Goal: Information Seeking & Learning: Learn about a topic

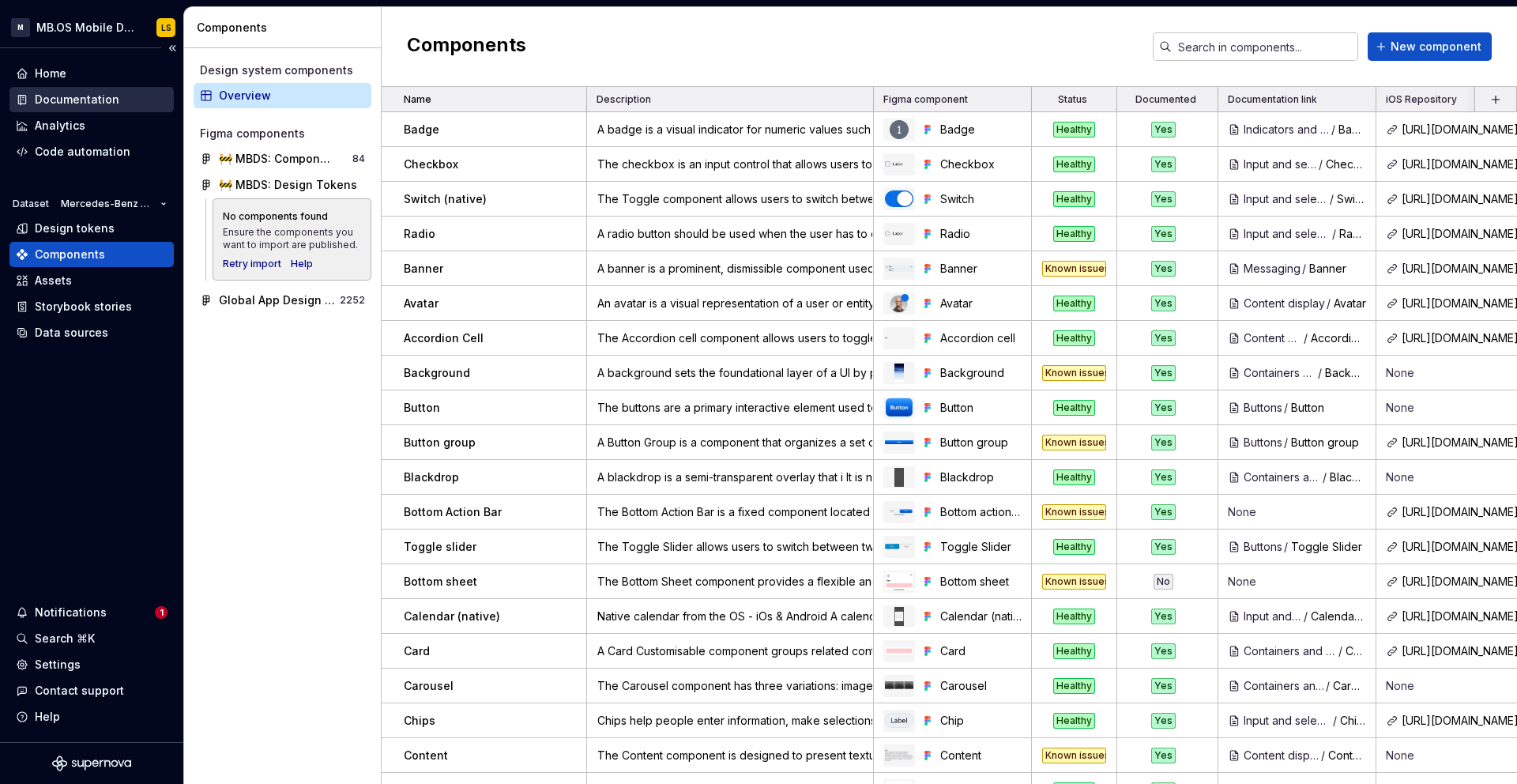
click at [56, 103] on div "Documentation" at bounding box center [76, 100] width 84 height 16
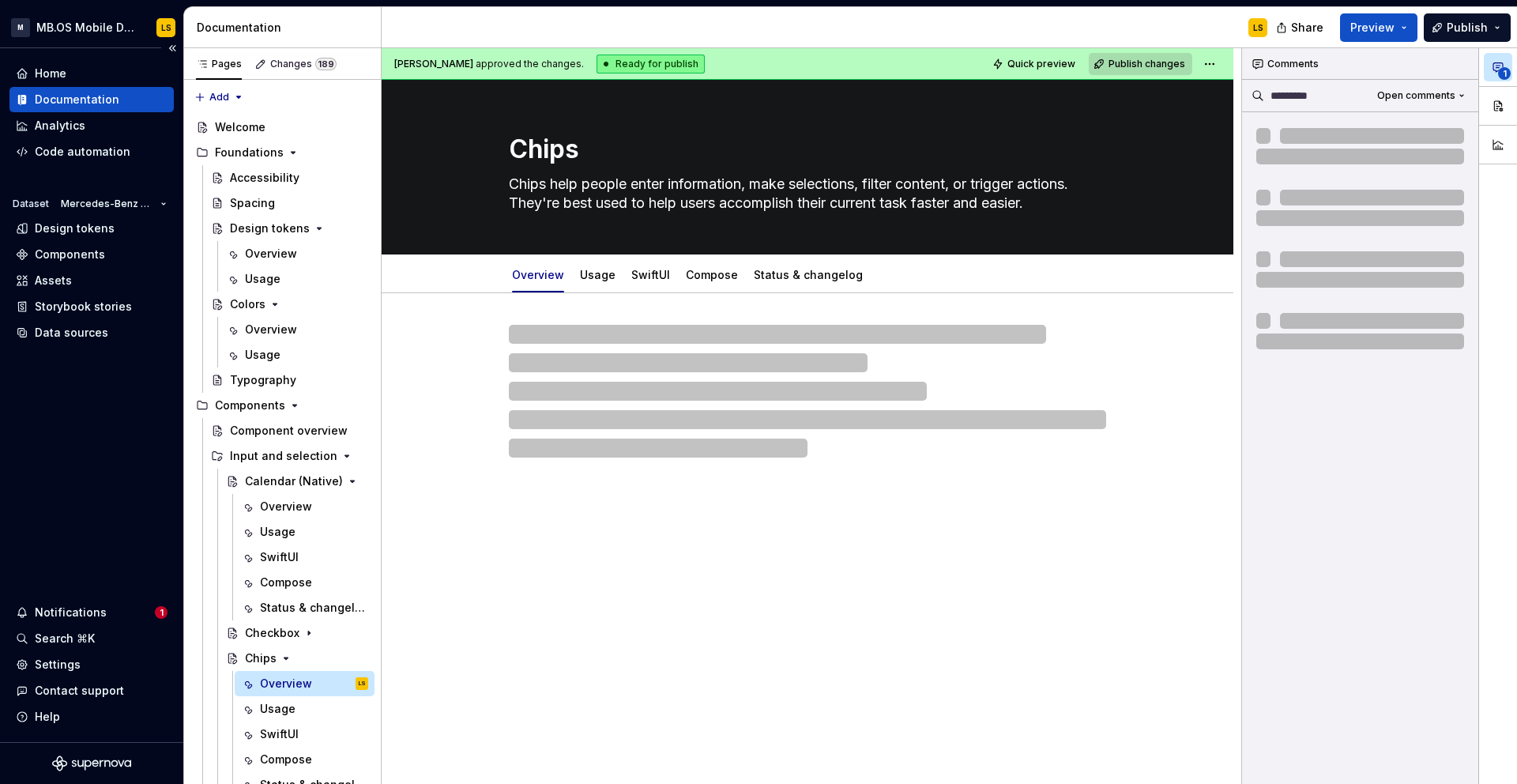
type textarea "*"
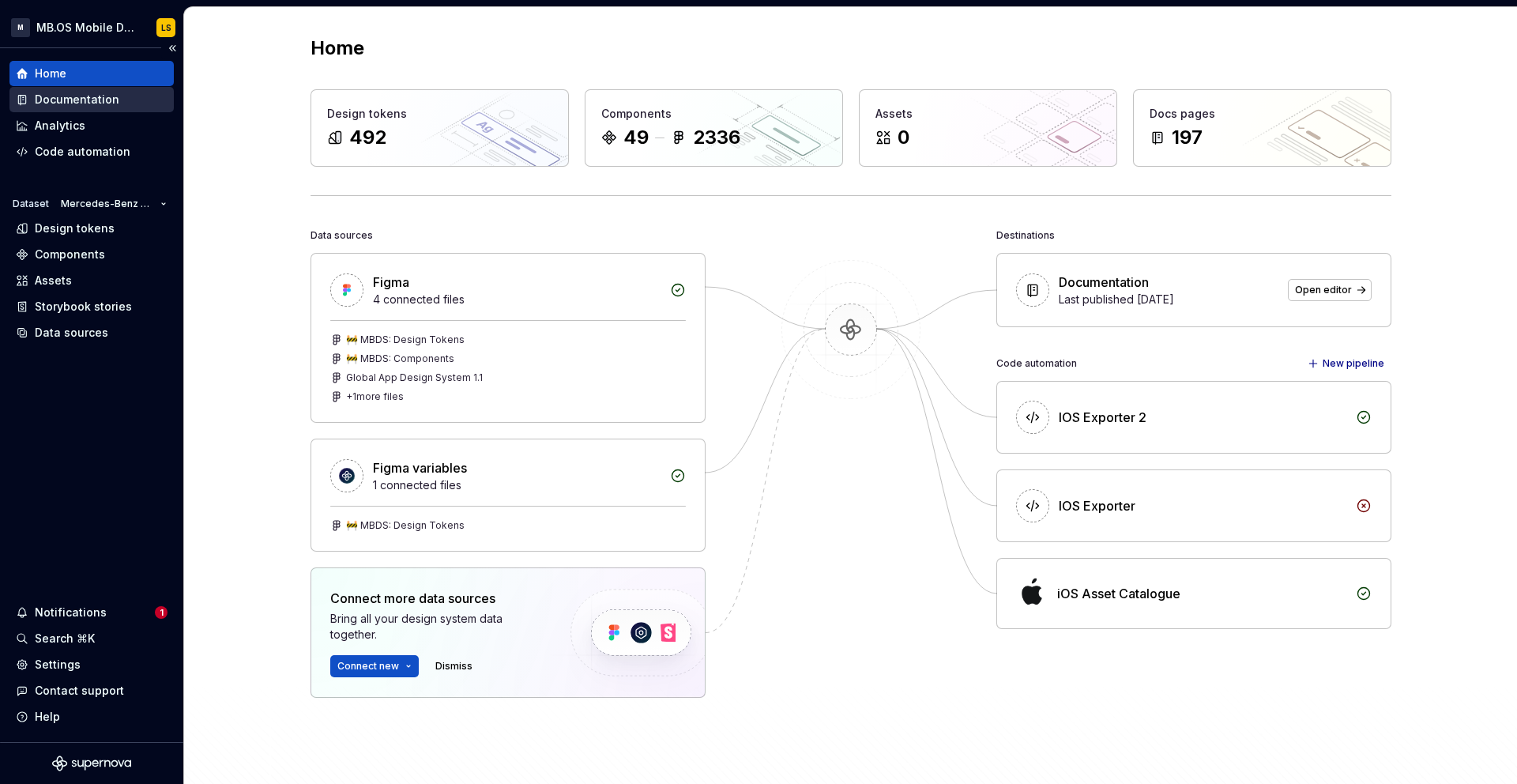
click at [71, 104] on div "Documentation" at bounding box center [76, 100] width 84 height 16
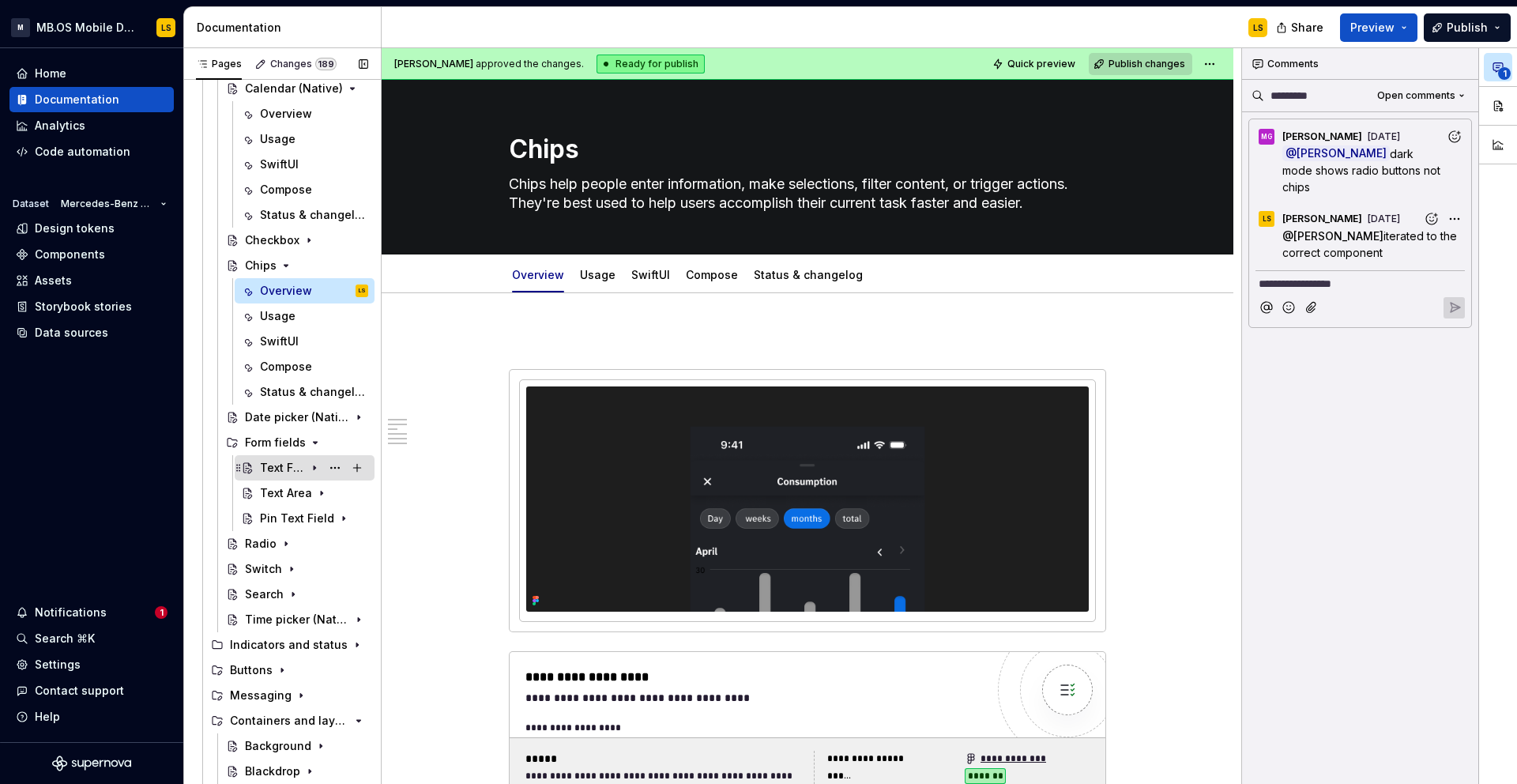
scroll to position [396, 0]
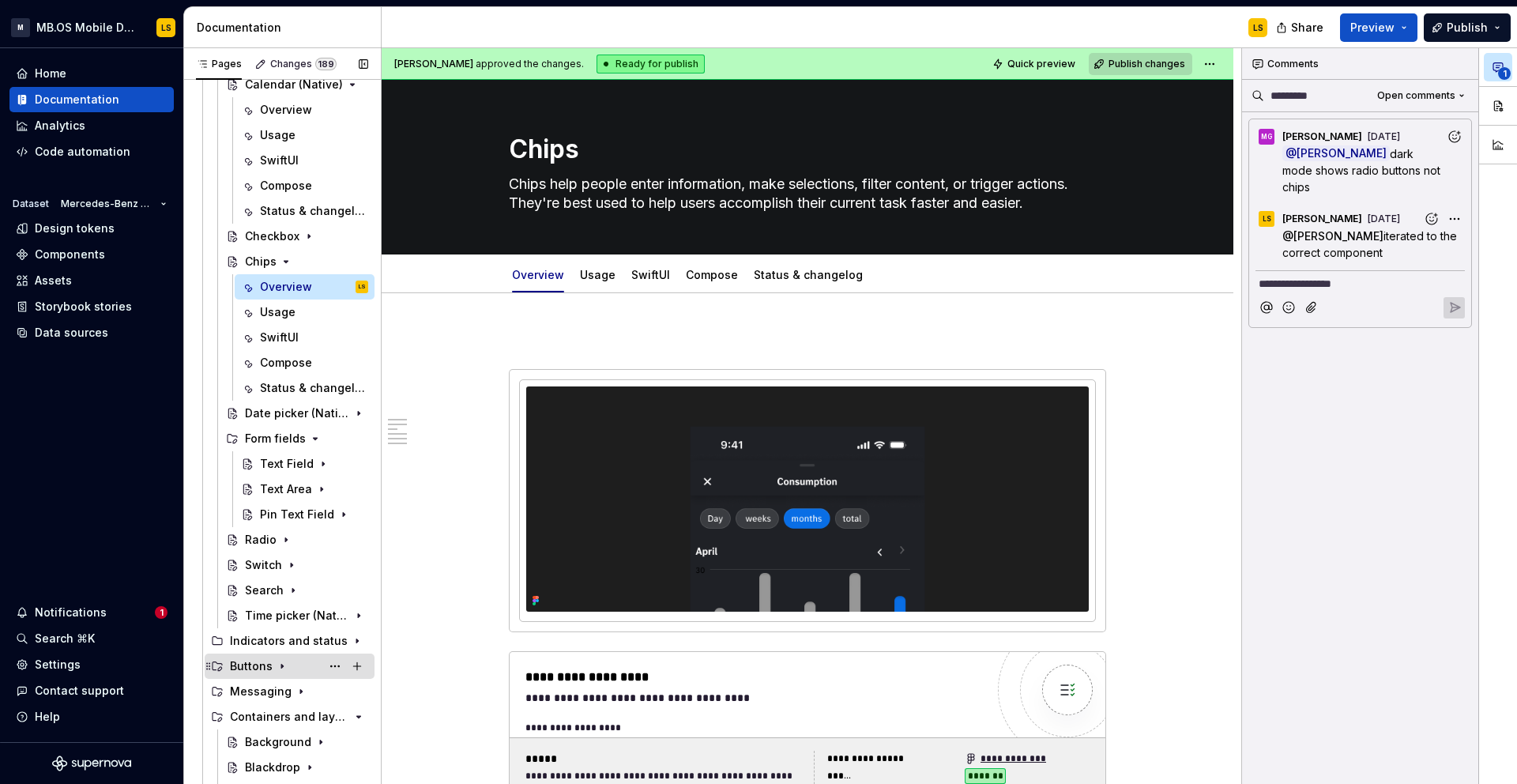
click at [252, 663] on div "Buttons" at bounding box center [251, 666] width 43 height 16
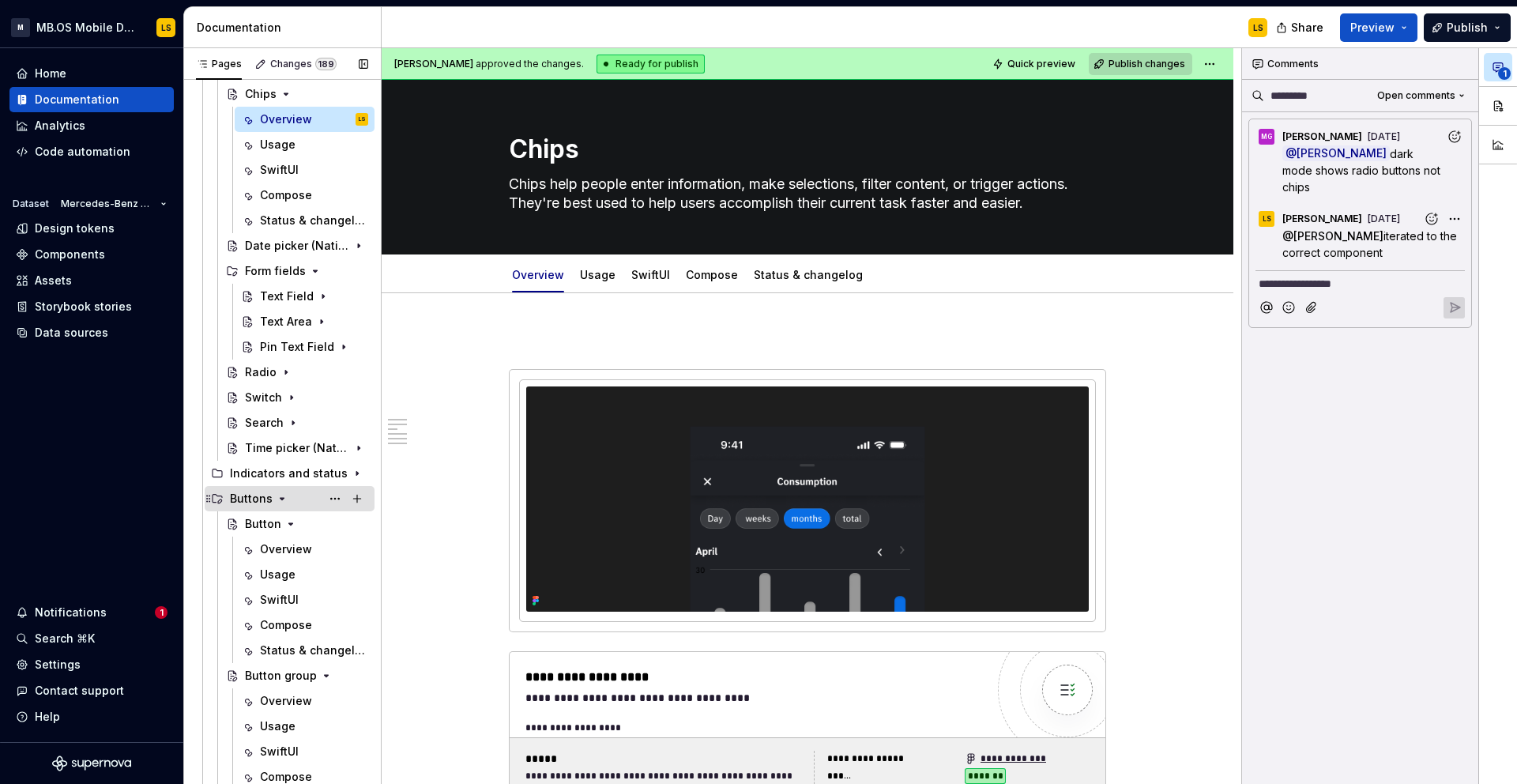
scroll to position [565, 0]
click at [265, 522] on div "Button" at bounding box center [263, 522] width 36 height 16
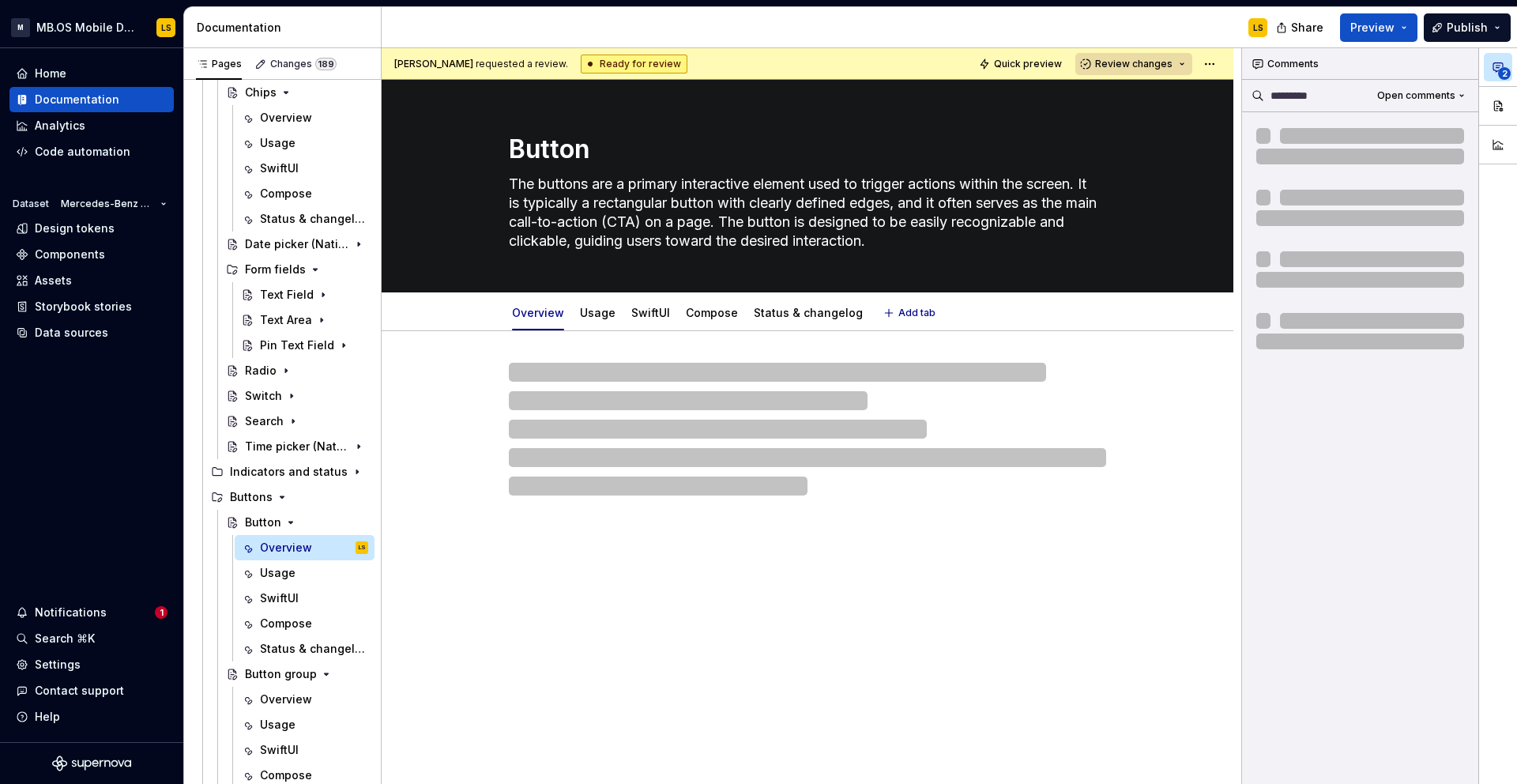
drag, startPoint x: 925, startPoint y: 241, endPoint x: 761, endPoint y: 225, distance: 164.8
click at [761, 225] on textarea "The buttons are a primary interactive element used to trigger actions within th…" at bounding box center [804, 212] width 598 height 82
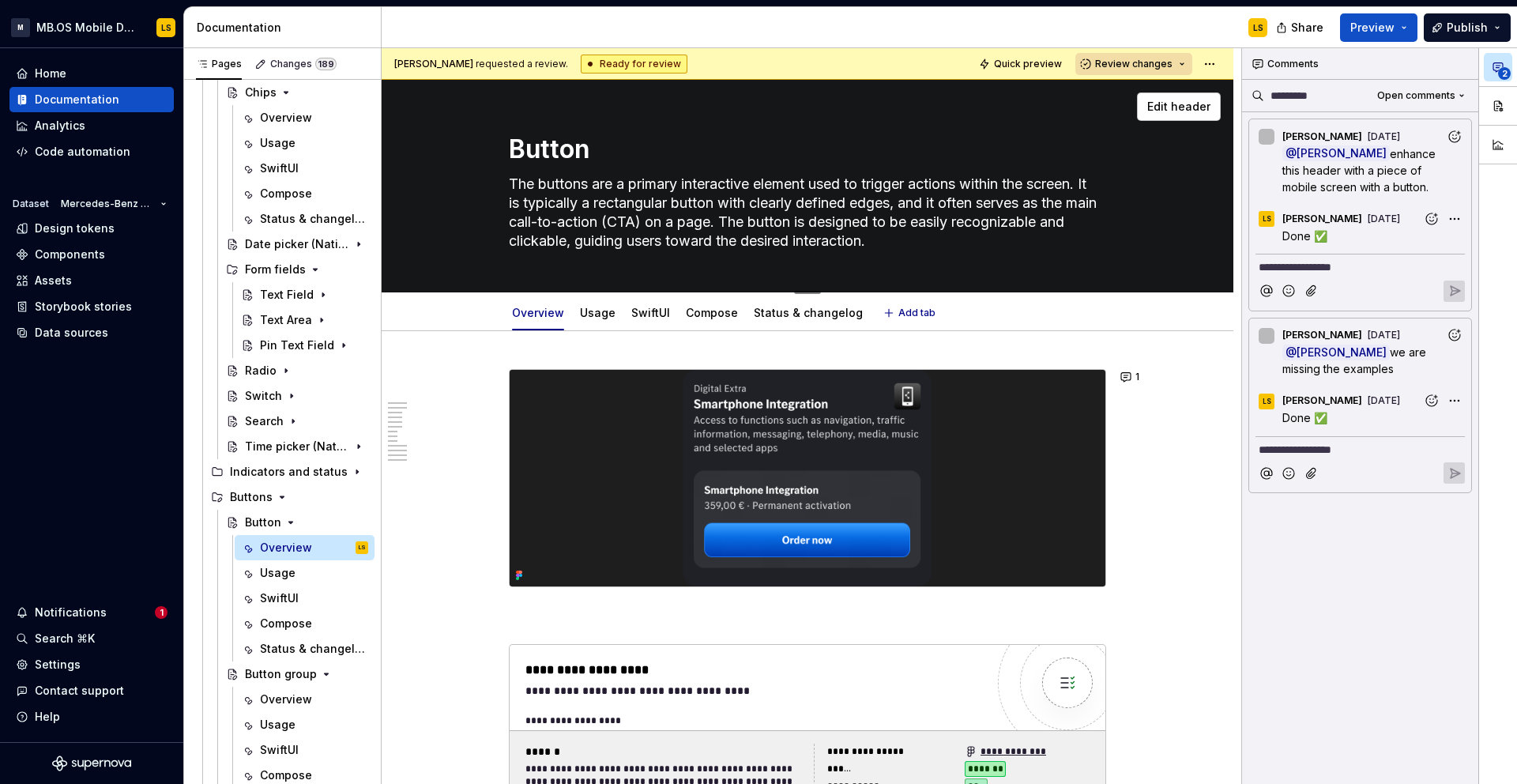
type textarea "*"
type textarea "The buttons are a primary interactive element used to trigger actions within th…"
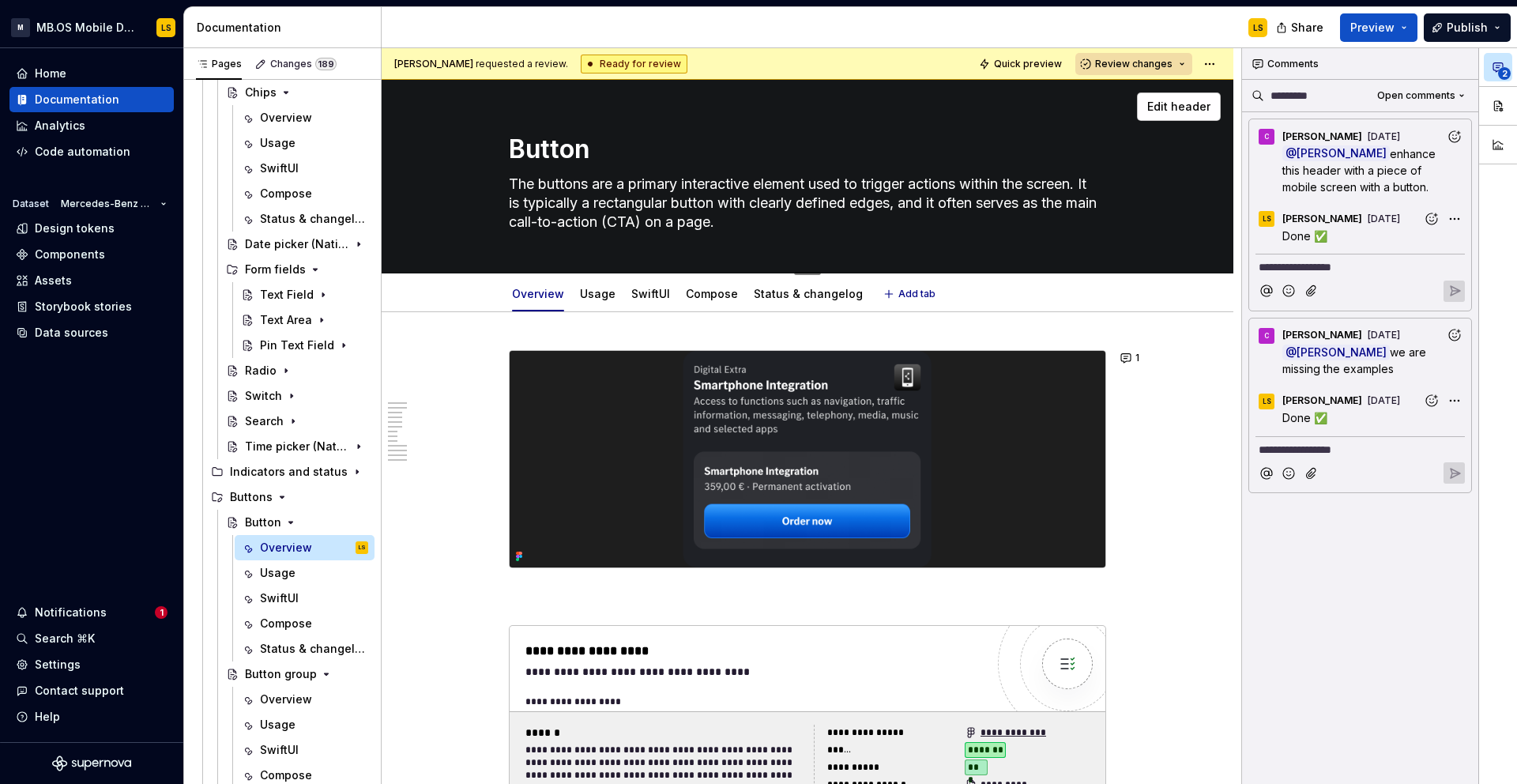
type textarea "*"
type textarea "The buttons are a primary interactive element used to trigger actions within th…"
type textarea "*"
type textarea "The buttons are a primary interactive element used to trigger actions within th…"
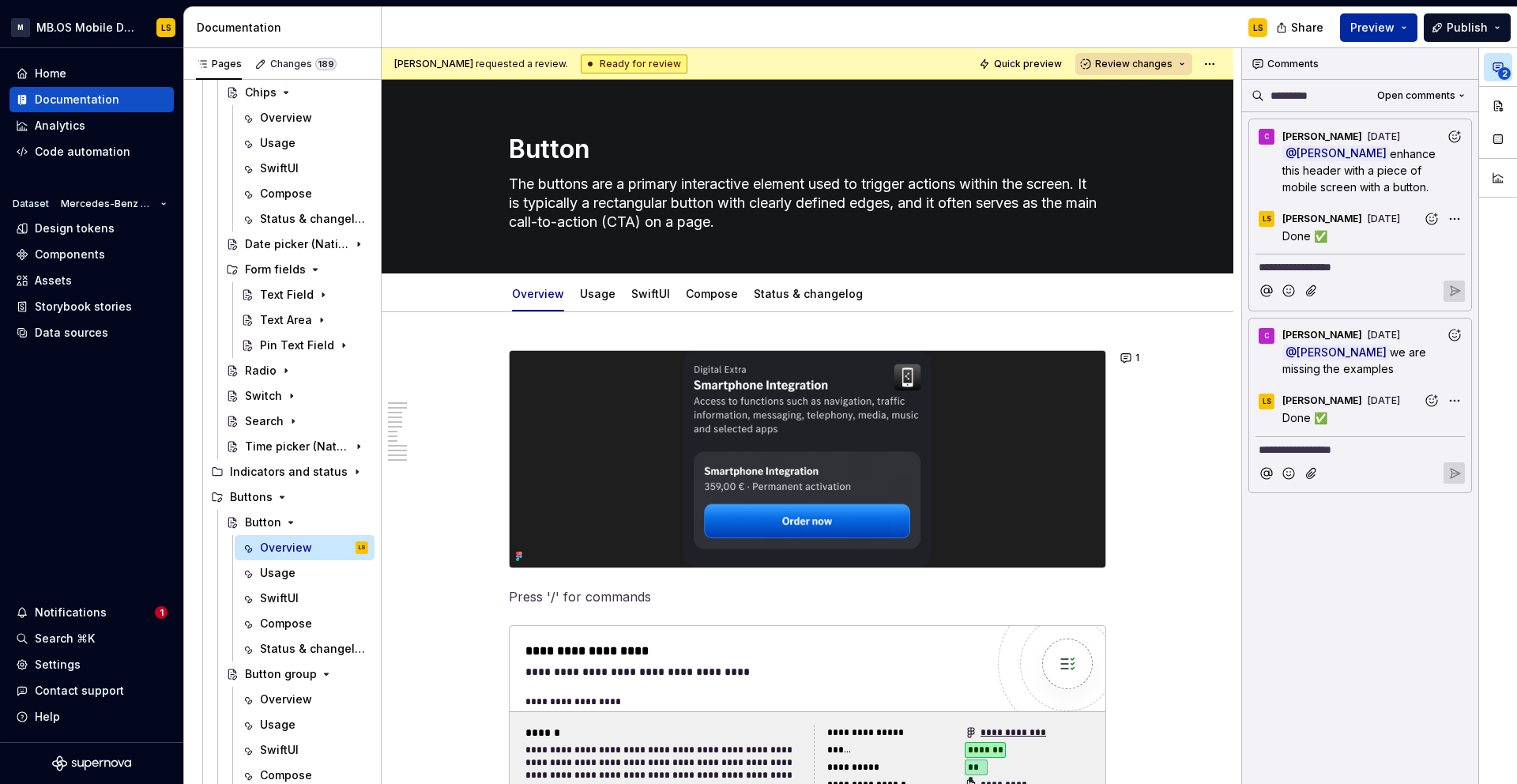
click at [1413, 36] on button "Preview" at bounding box center [1378, 27] width 77 height 29
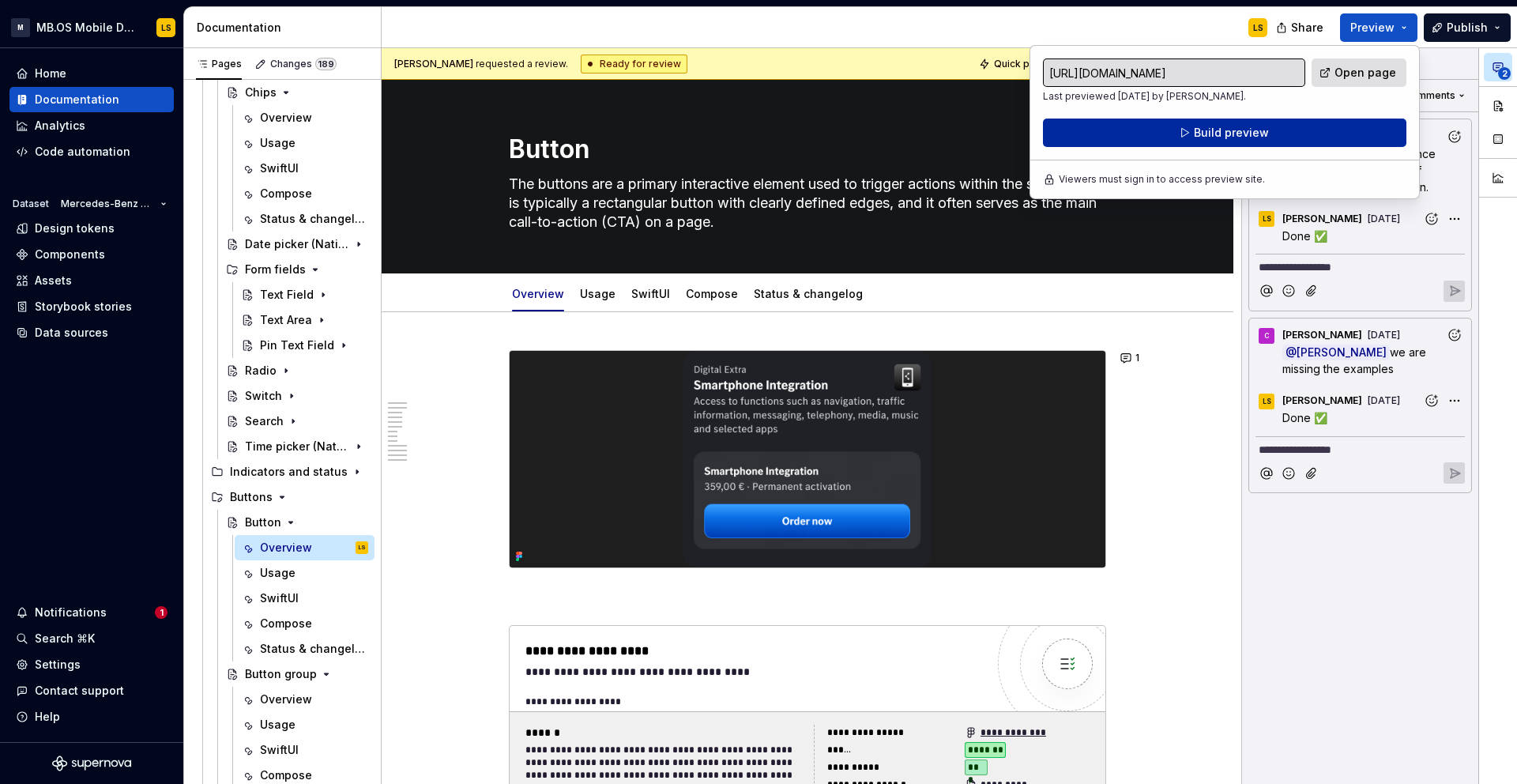
click at [1321, 134] on button "Build preview" at bounding box center [1225, 133] width 363 height 29
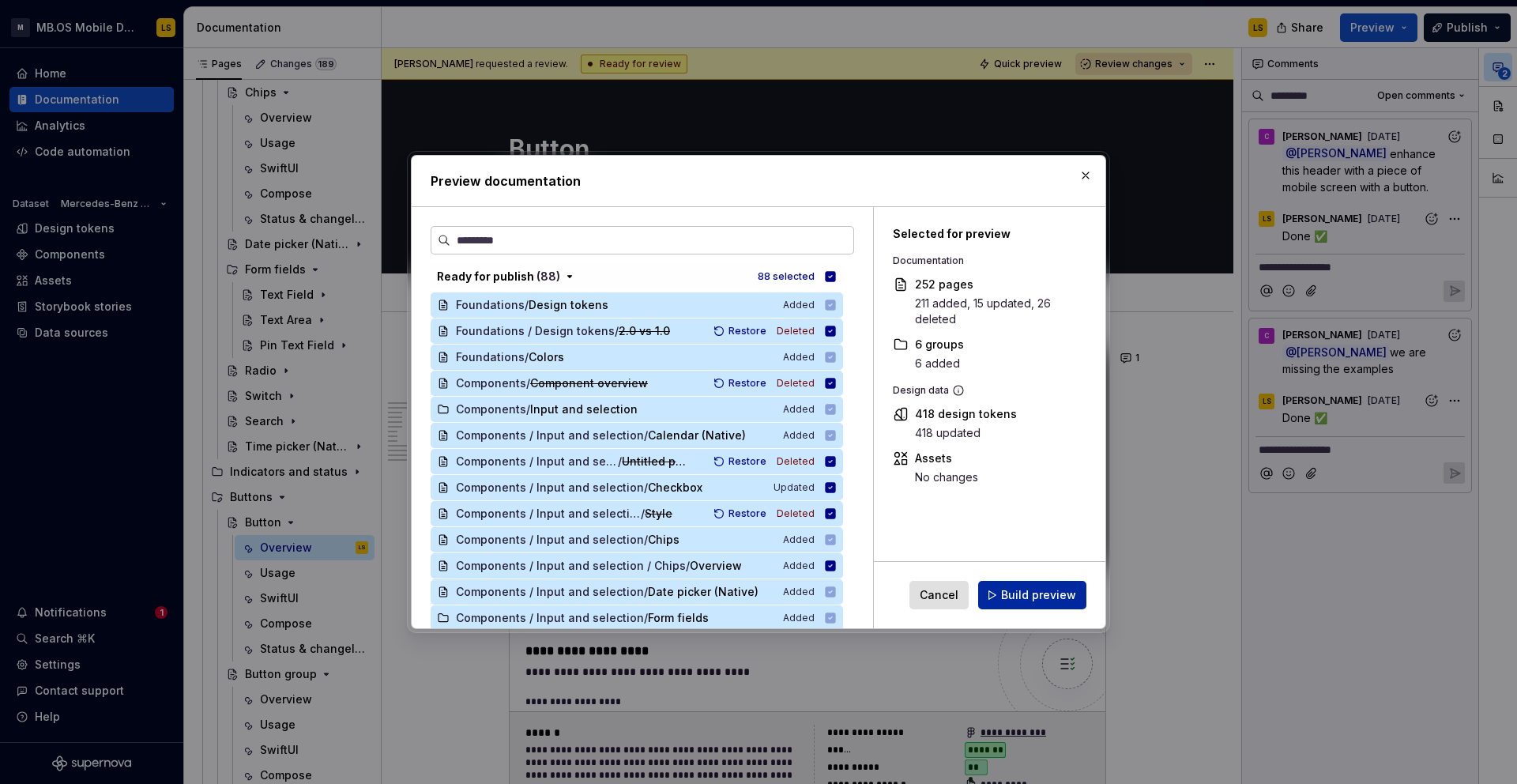
click at [1049, 601] on span "Build preview" at bounding box center [1038, 595] width 75 height 16
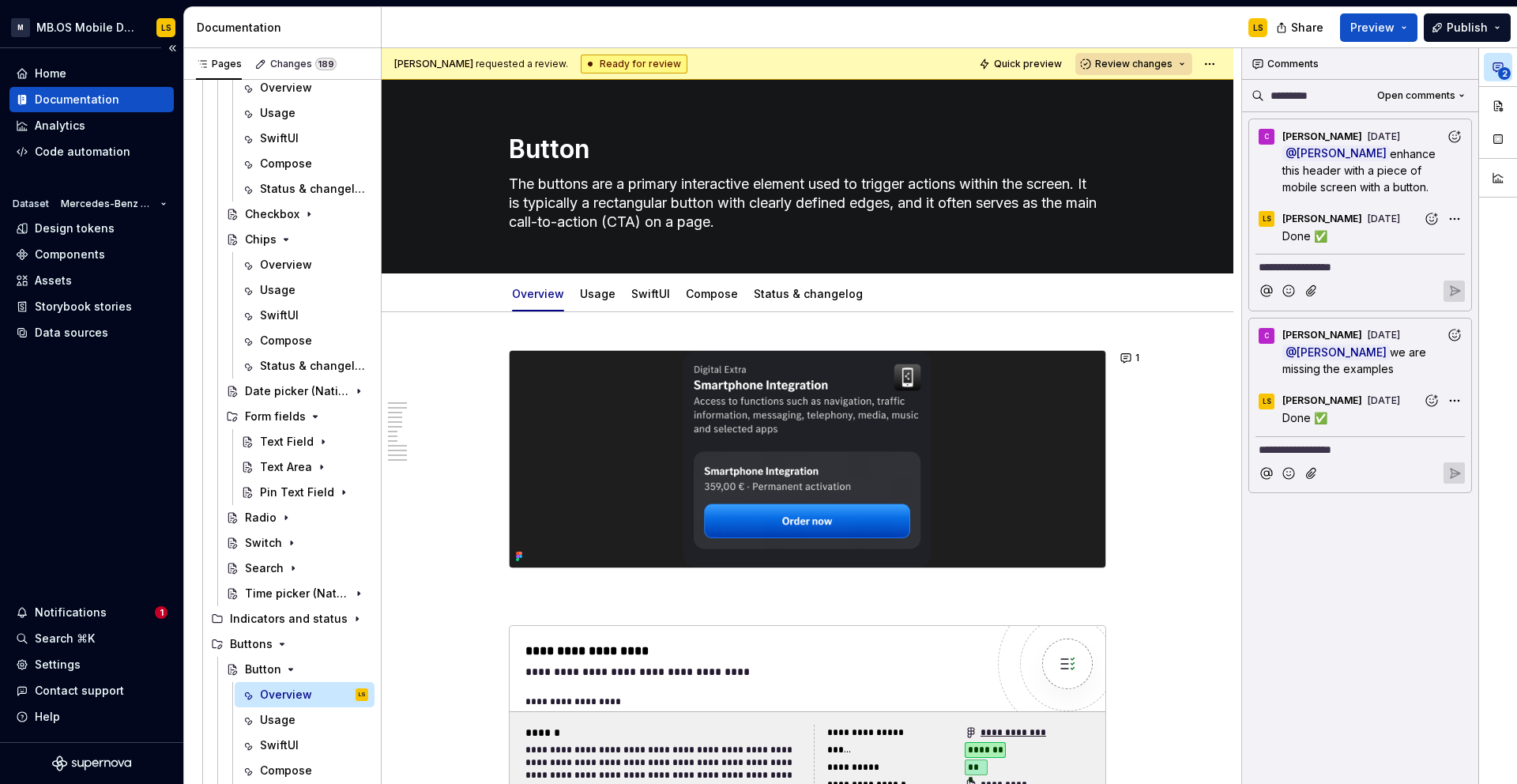
scroll to position [415, 0]
click at [284, 245] on icon "Page tree" at bounding box center [286, 242] width 13 height 13
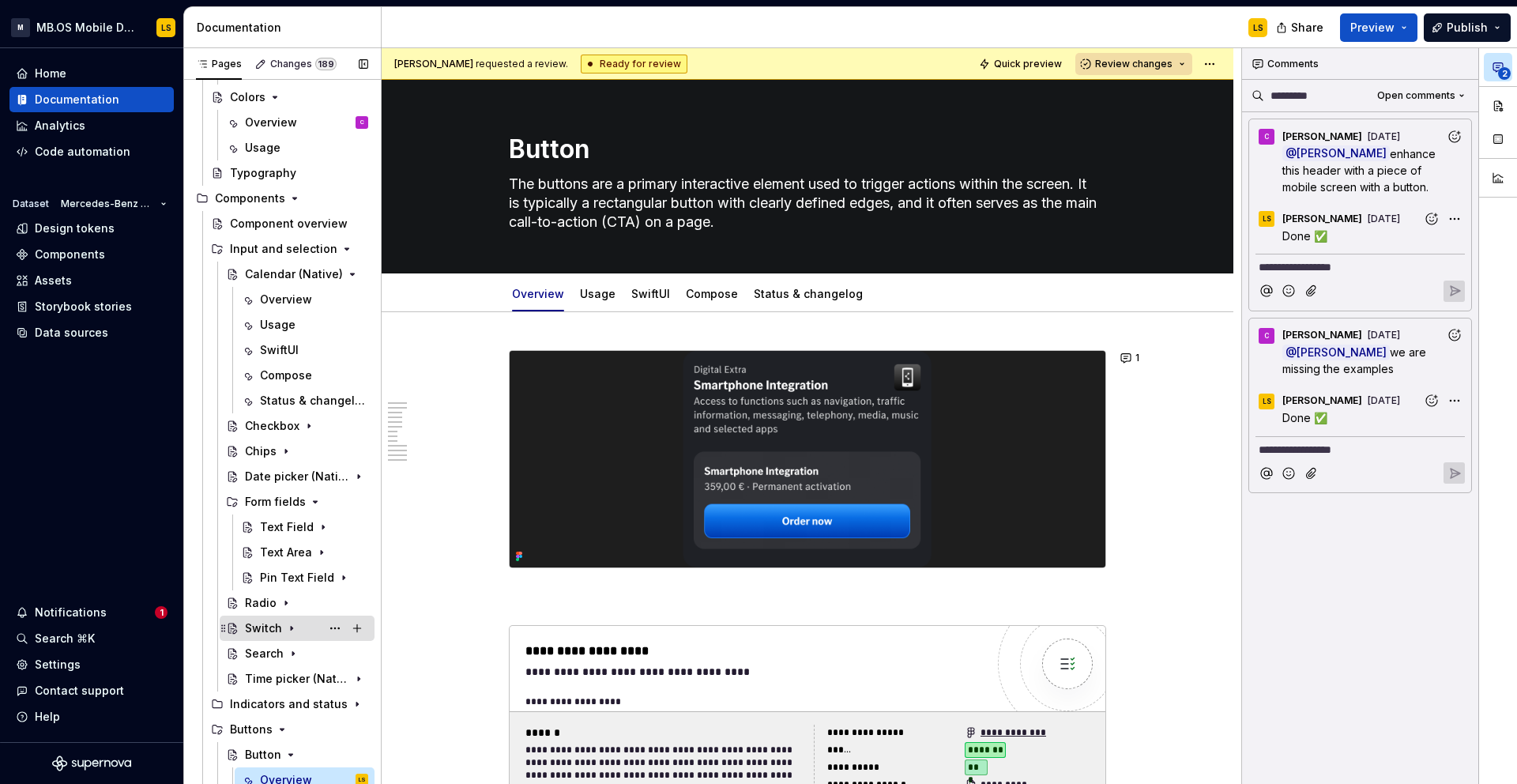
scroll to position [200, 0]
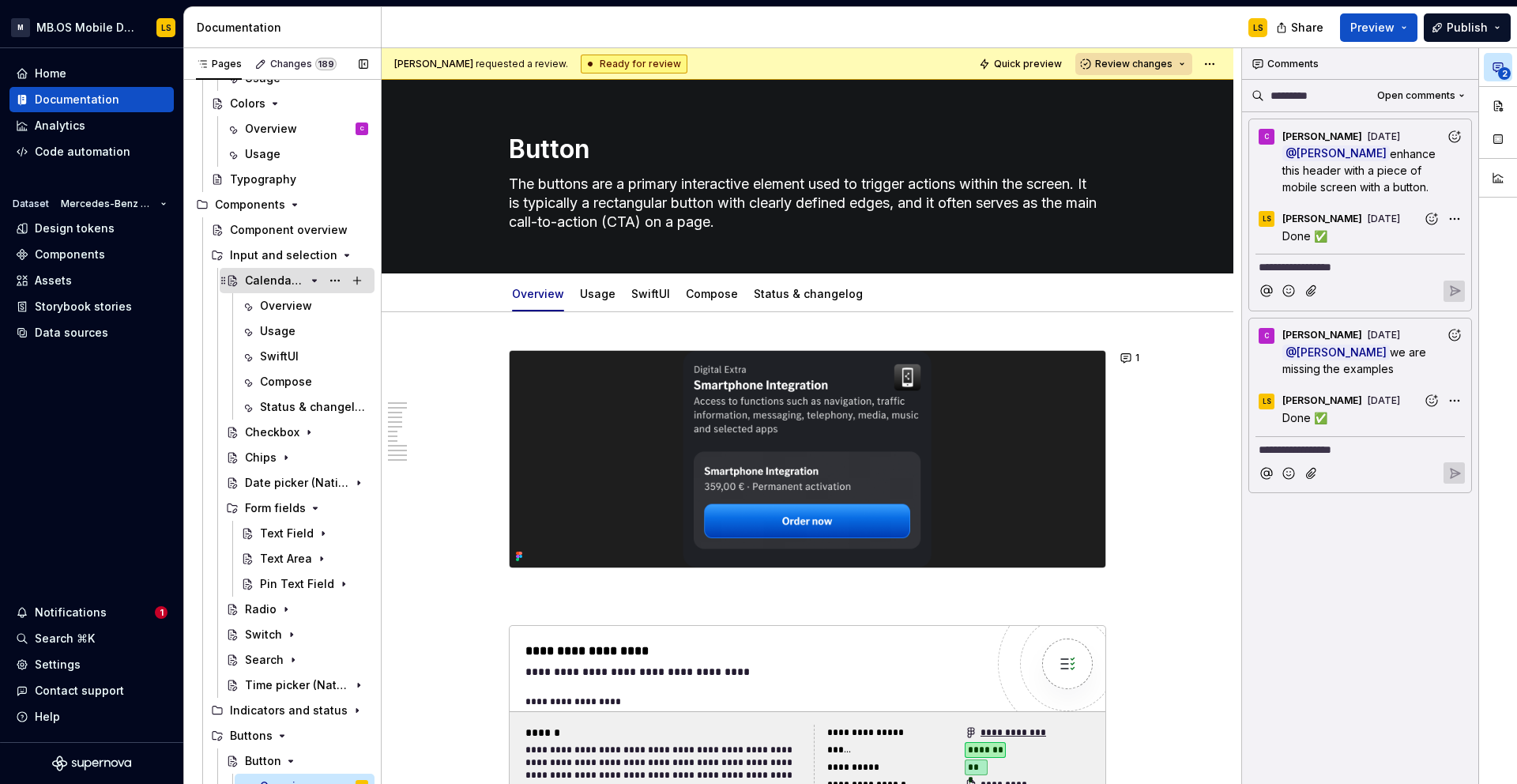
click at [313, 285] on icon "Page tree" at bounding box center [314, 280] width 13 height 13
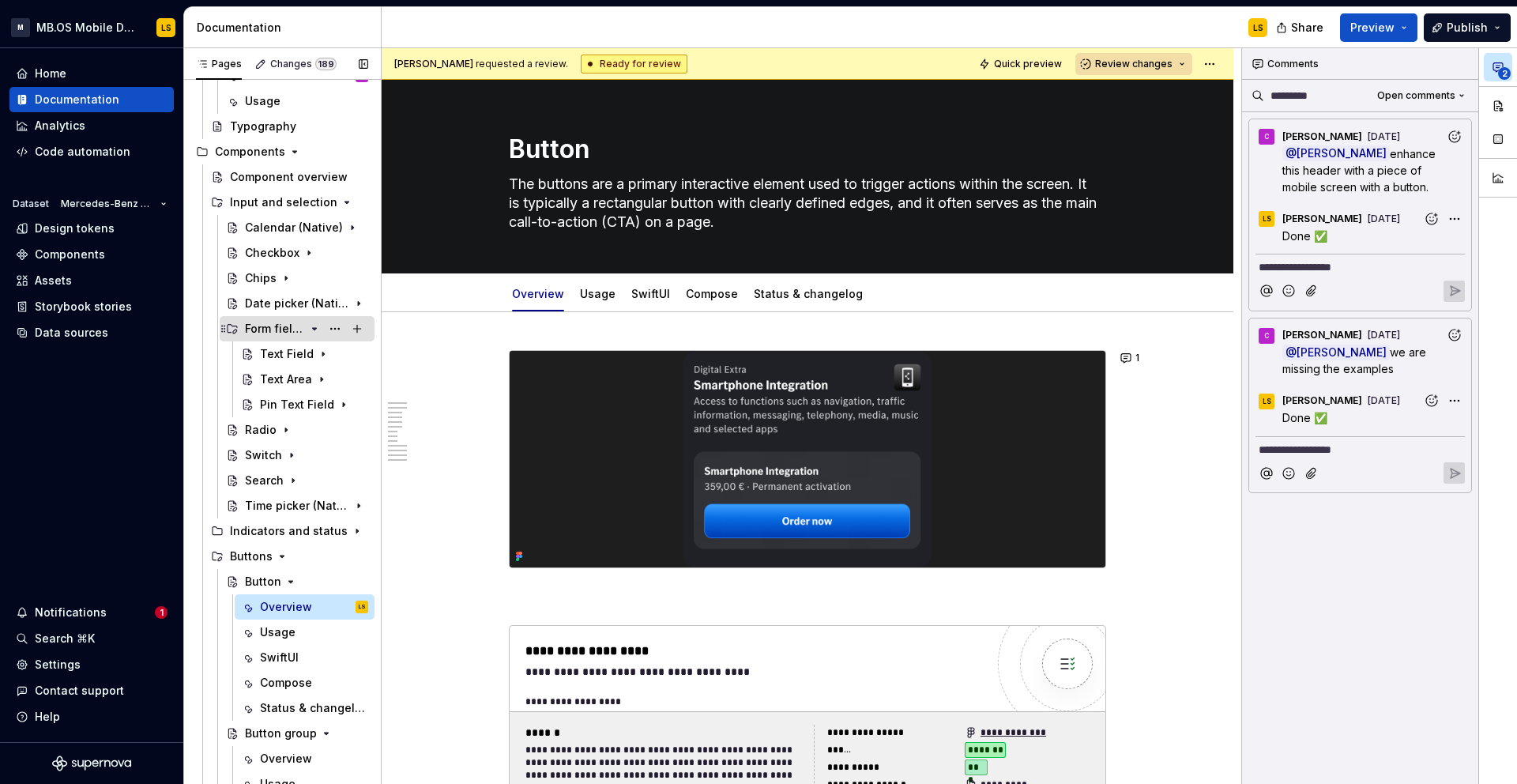
scroll to position [267, 0]
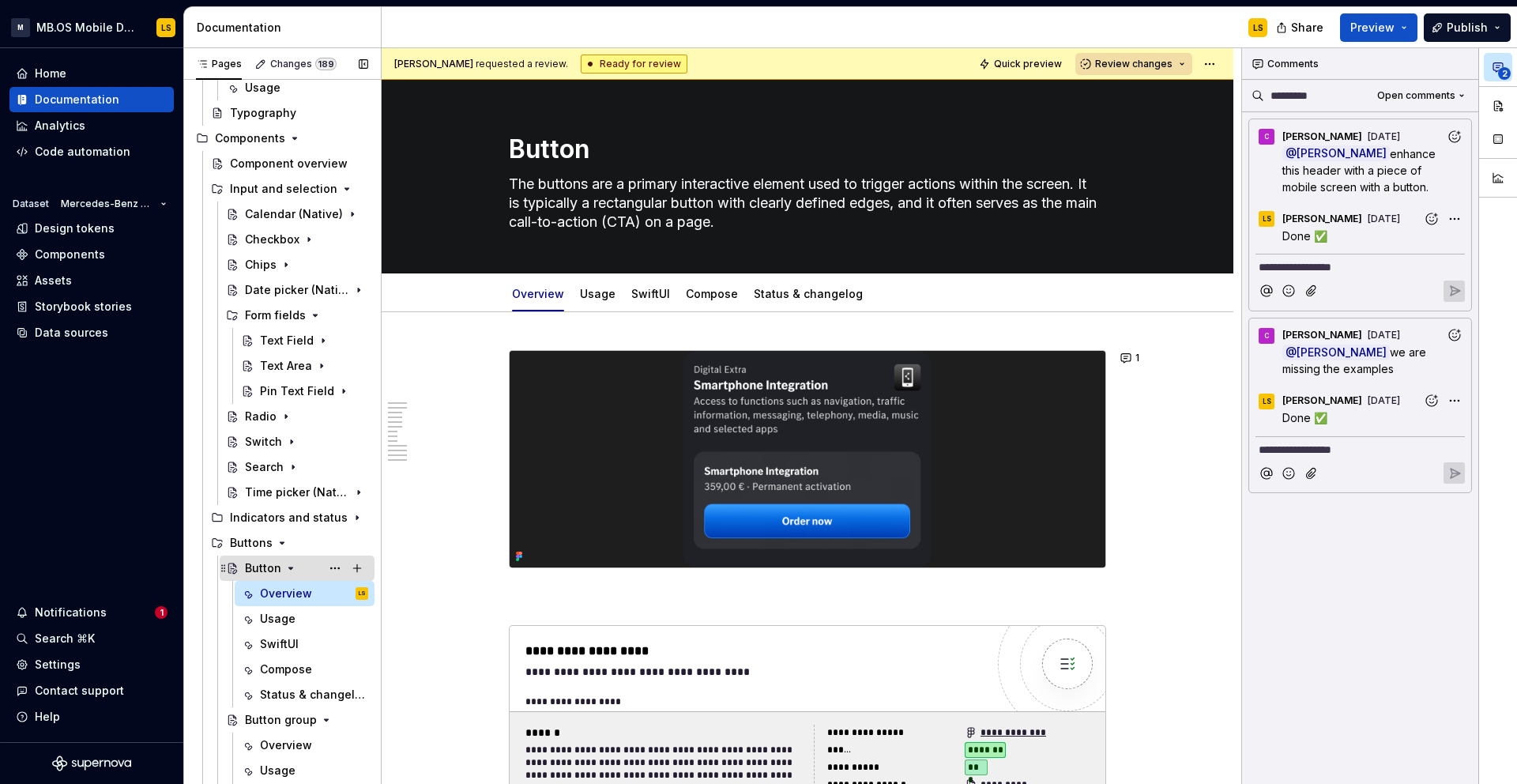
click at [289, 565] on icon "Page tree" at bounding box center [291, 568] width 13 height 13
click at [312, 593] on icon "Page tree" at bounding box center [314, 593] width 13 height 13
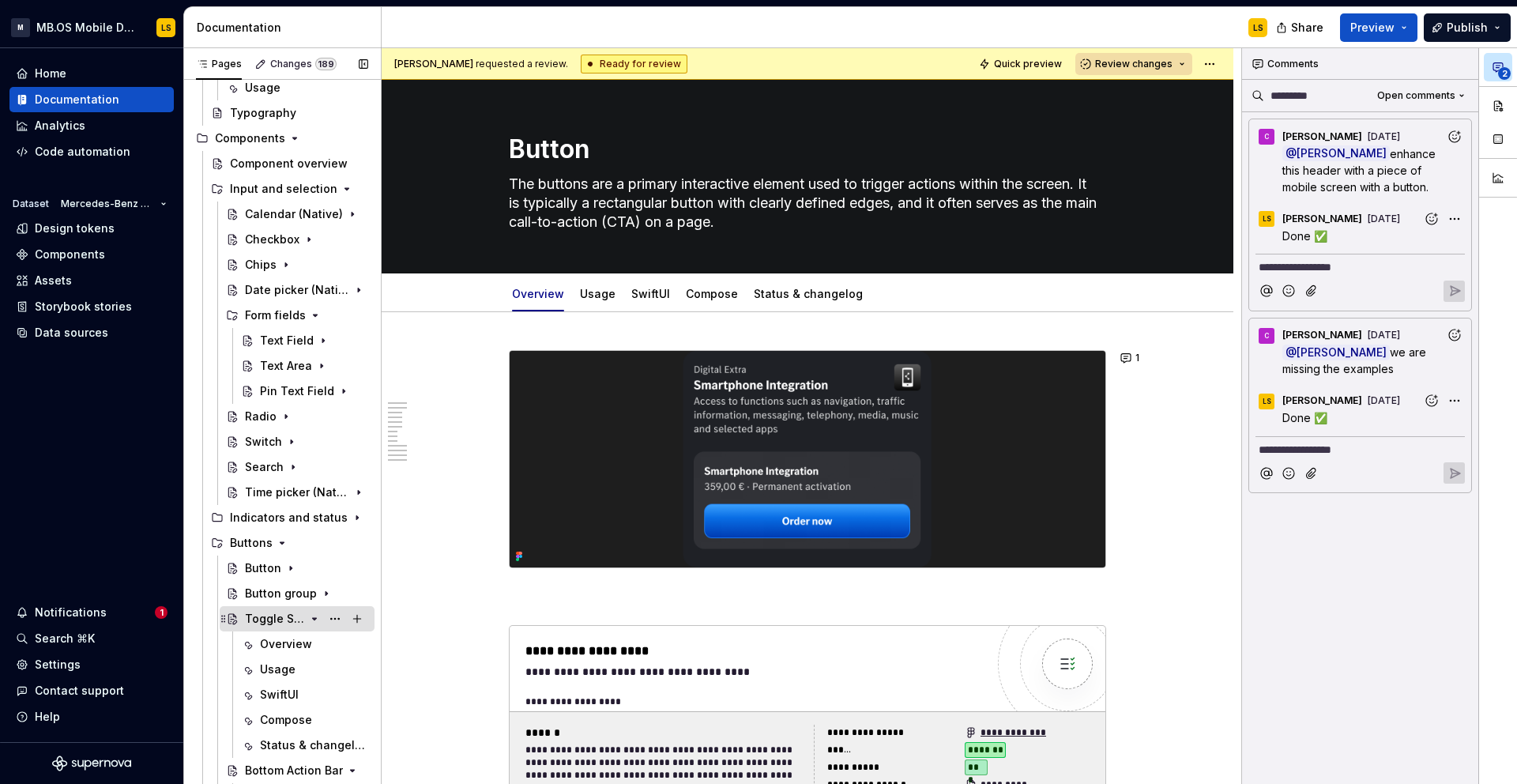
click at [314, 619] on icon "Page tree" at bounding box center [315, 618] width 4 height 2
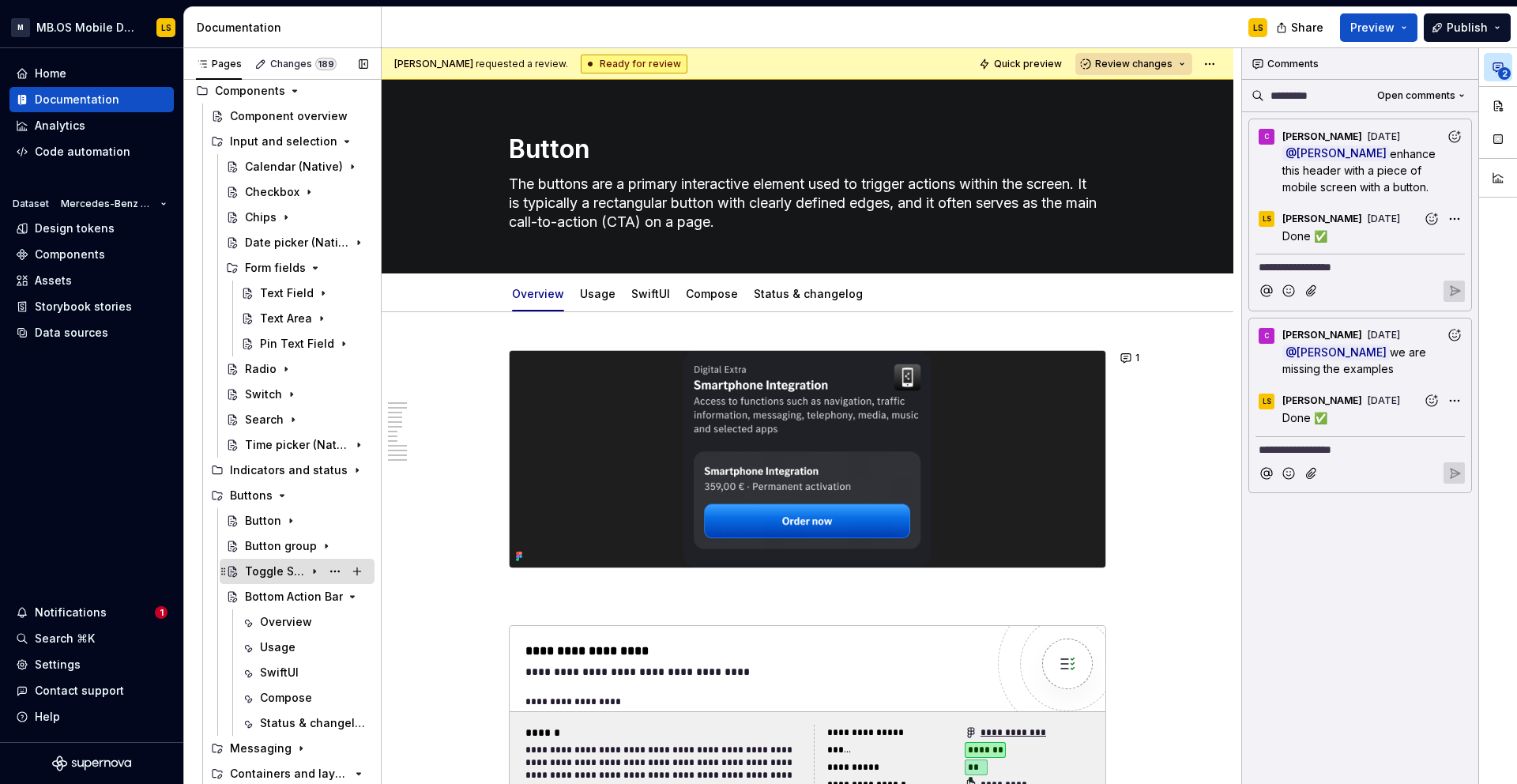
scroll to position [319, 0]
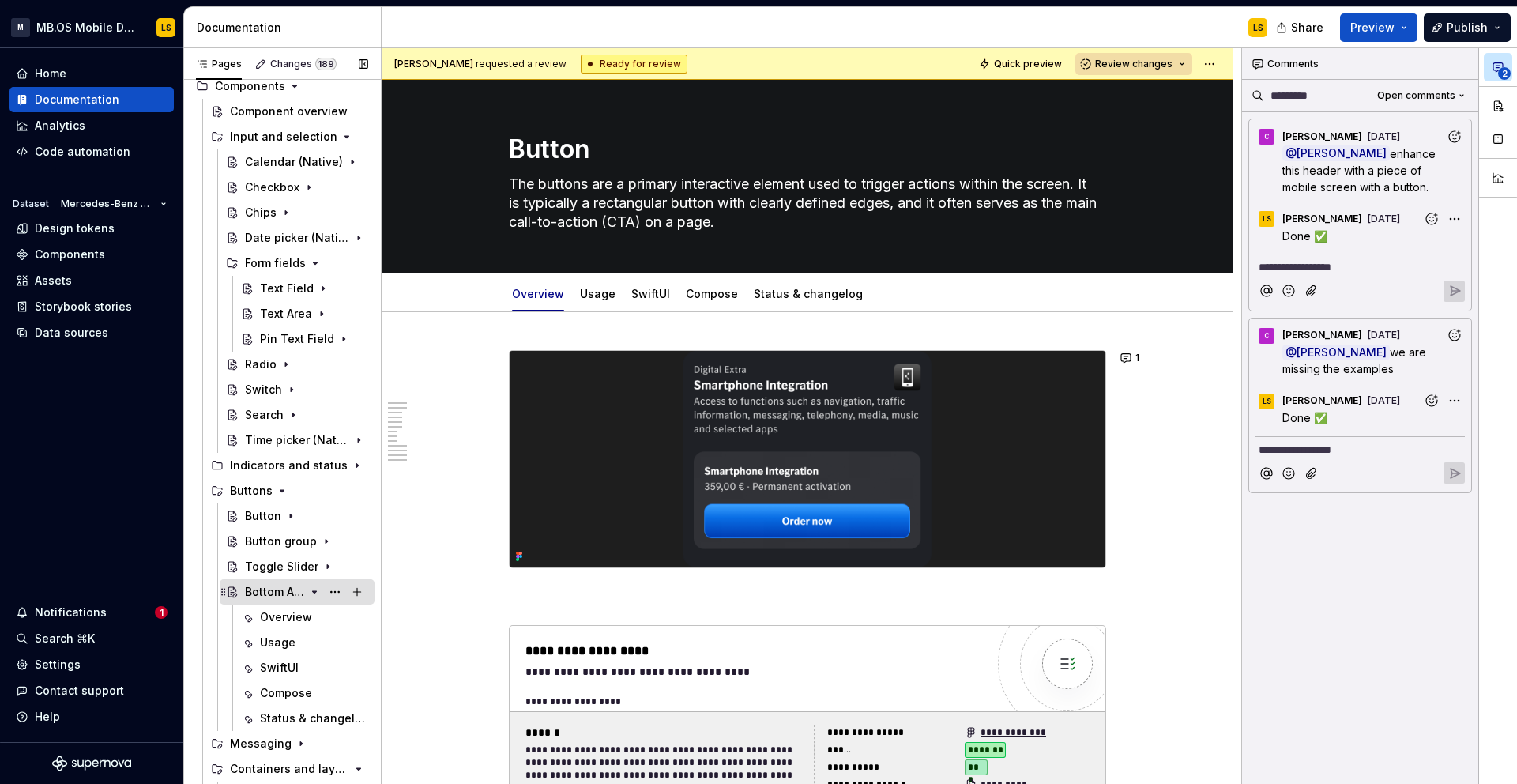
click at [316, 595] on icon "Page tree" at bounding box center [314, 591] width 13 height 13
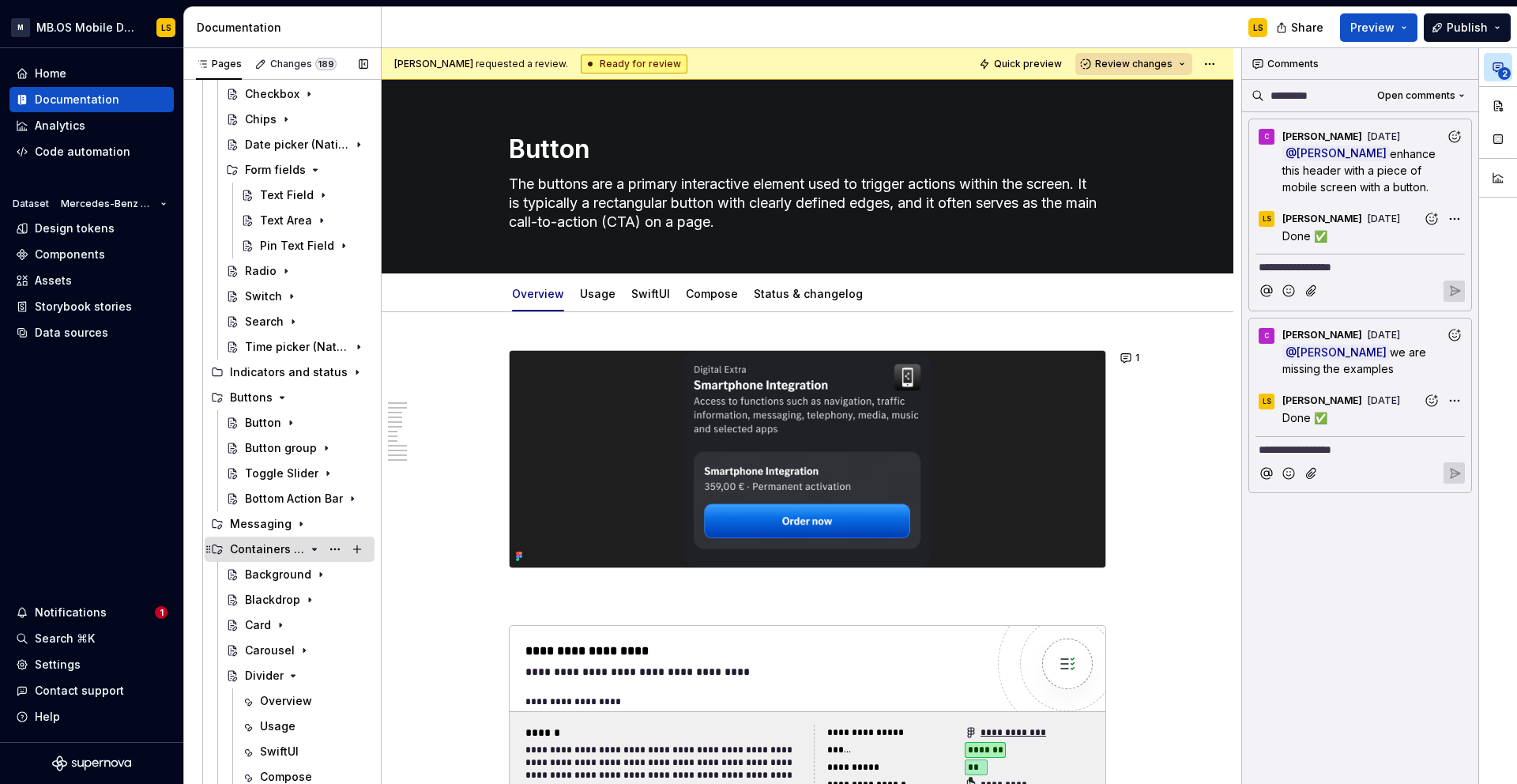
scroll to position [415, 0]
click at [295, 523] on icon "Page tree" at bounding box center [301, 521] width 13 height 13
click at [291, 542] on icon "Page tree" at bounding box center [294, 546] width 13 height 13
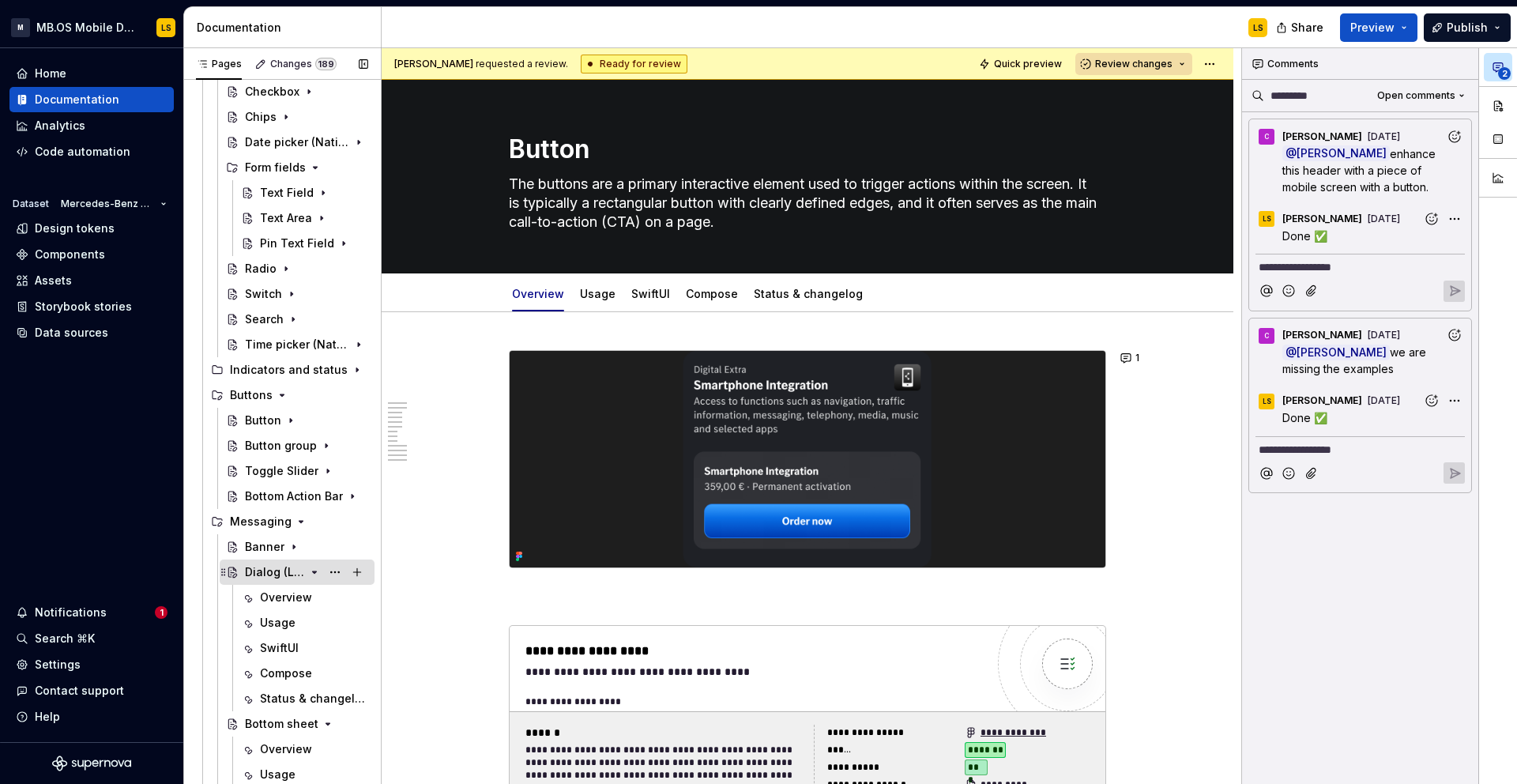
click at [316, 570] on icon "Page tree" at bounding box center [314, 572] width 13 height 13
click at [313, 598] on icon "Page tree" at bounding box center [314, 597] width 13 height 13
click at [310, 618] on icon "Page tree" at bounding box center [314, 623] width 13 height 13
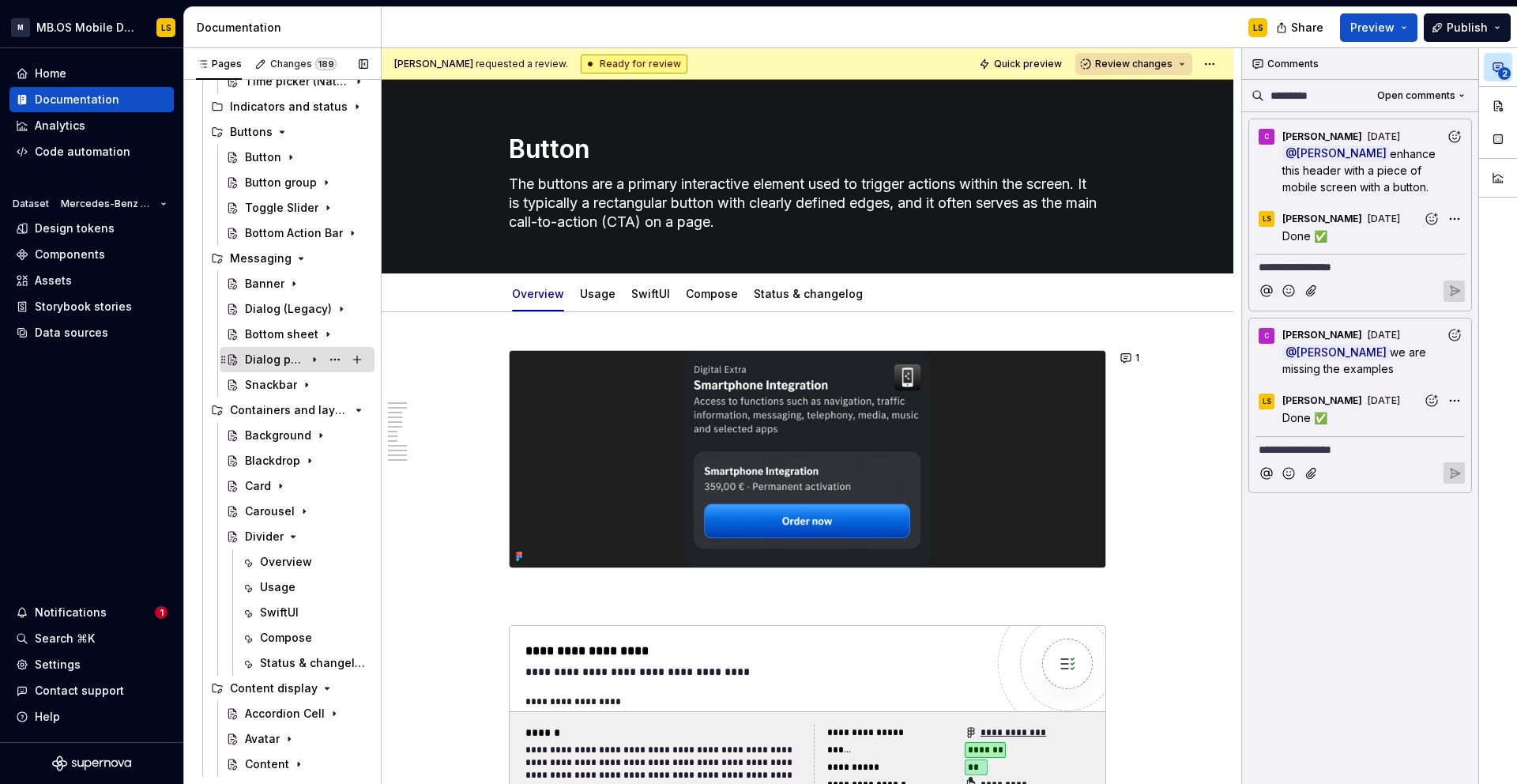
scroll to position [679, 0]
click at [289, 538] on icon "Page tree" at bounding box center [293, 535] width 13 height 13
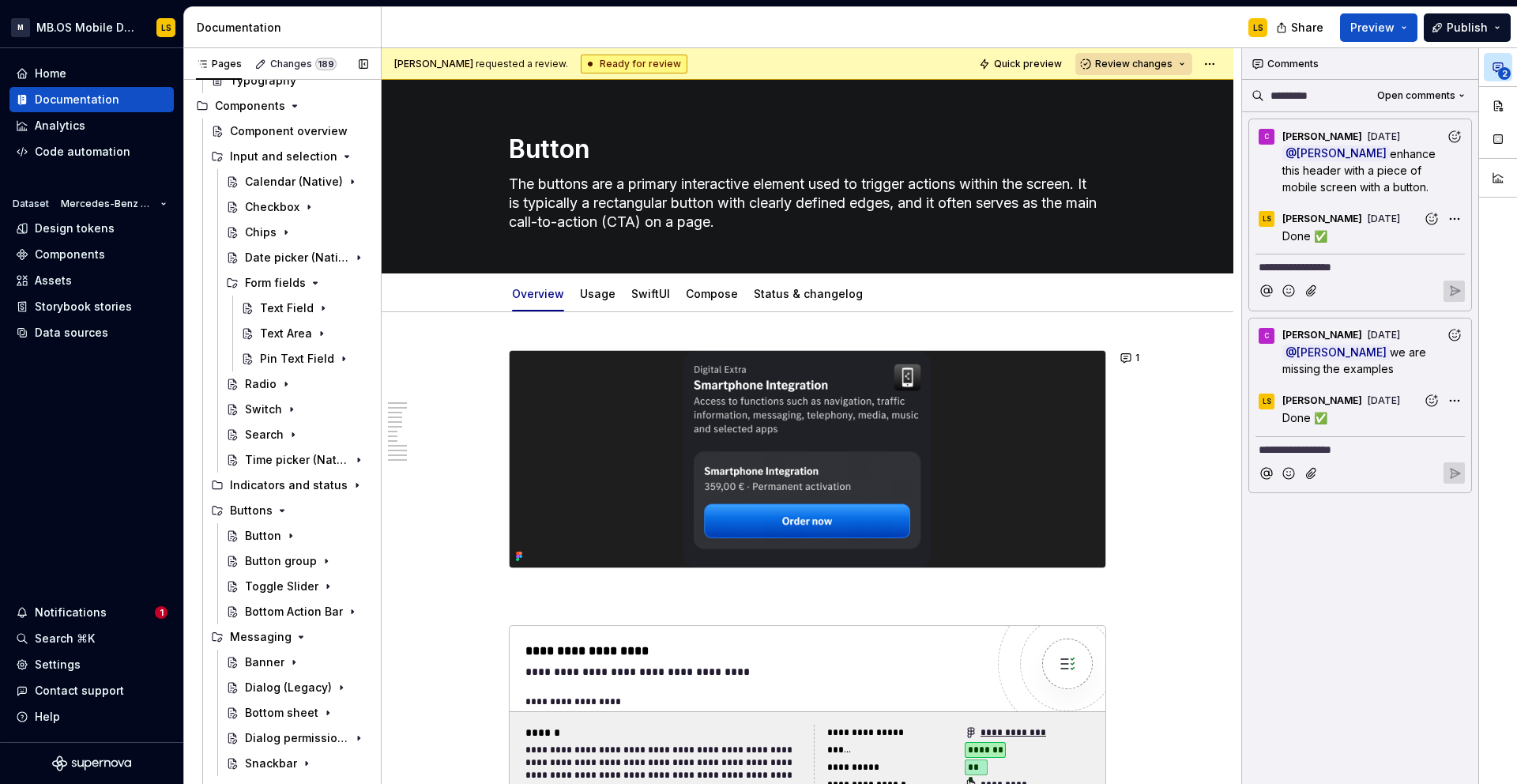
scroll to position [0, 0]
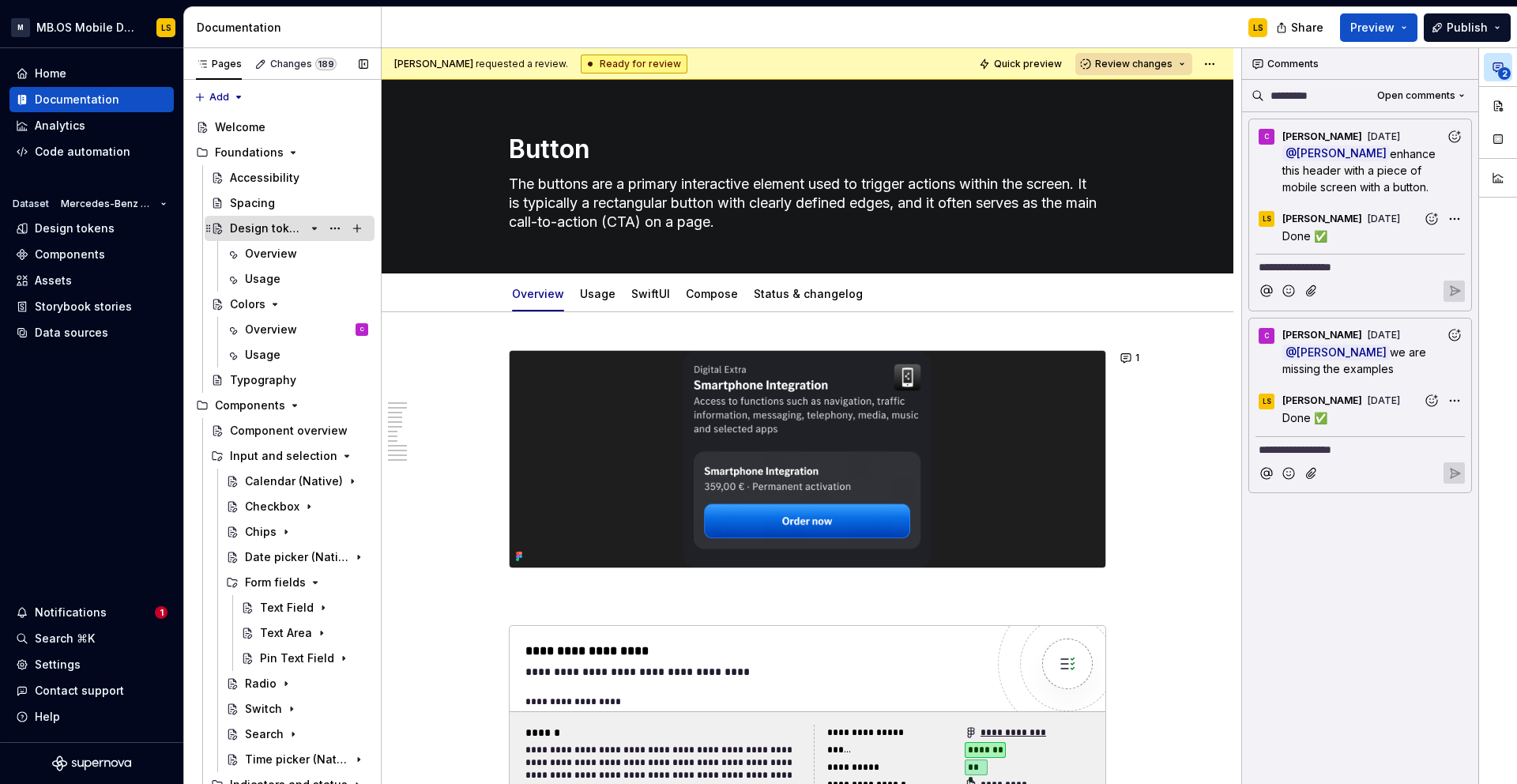
click at [314, 231] on icon "Page tree" at bounding box center [314, 228] width 13 height 13
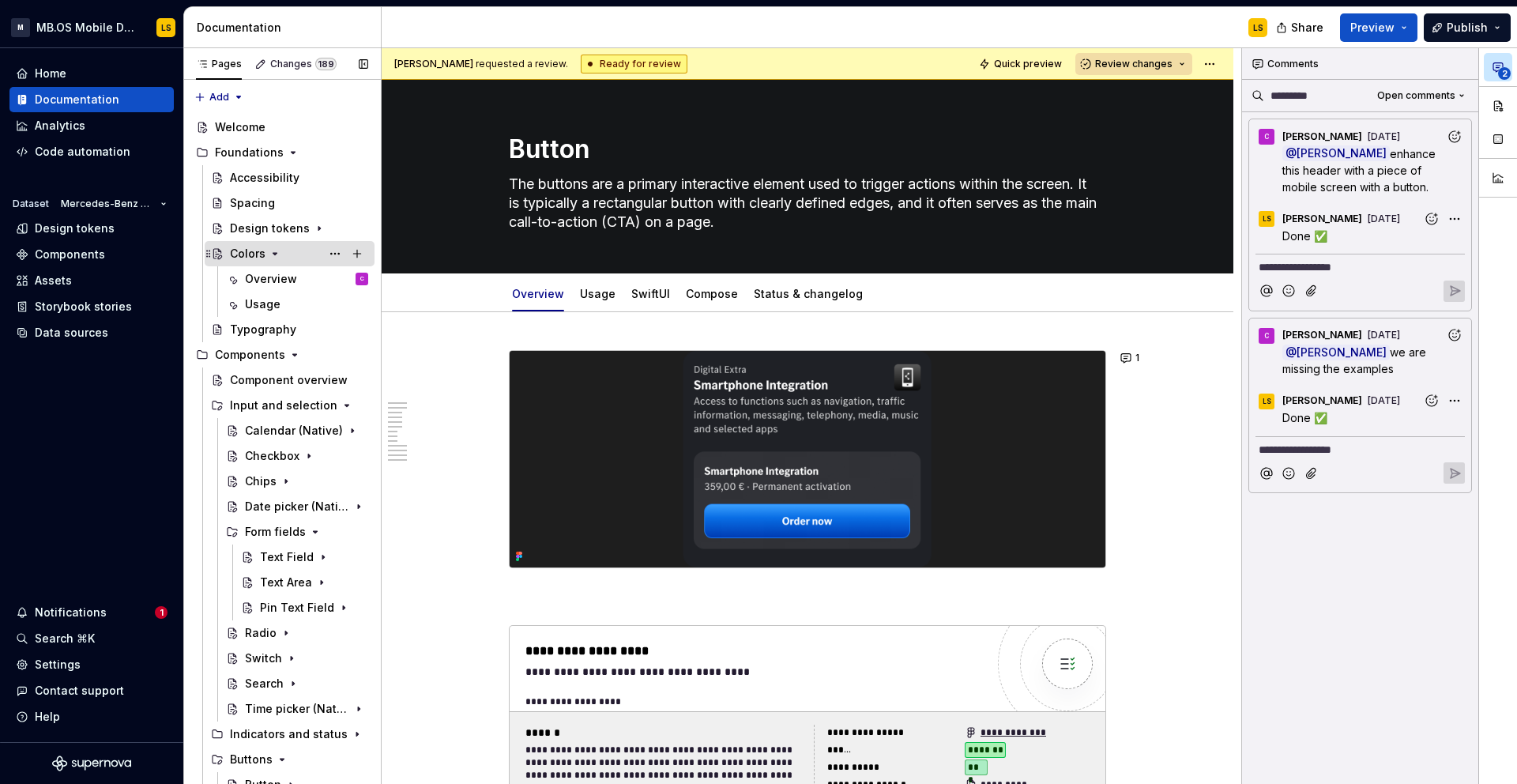
click at [278, 254] on icon "Page tree" at bounding box center [275, 253] width 13 height 13
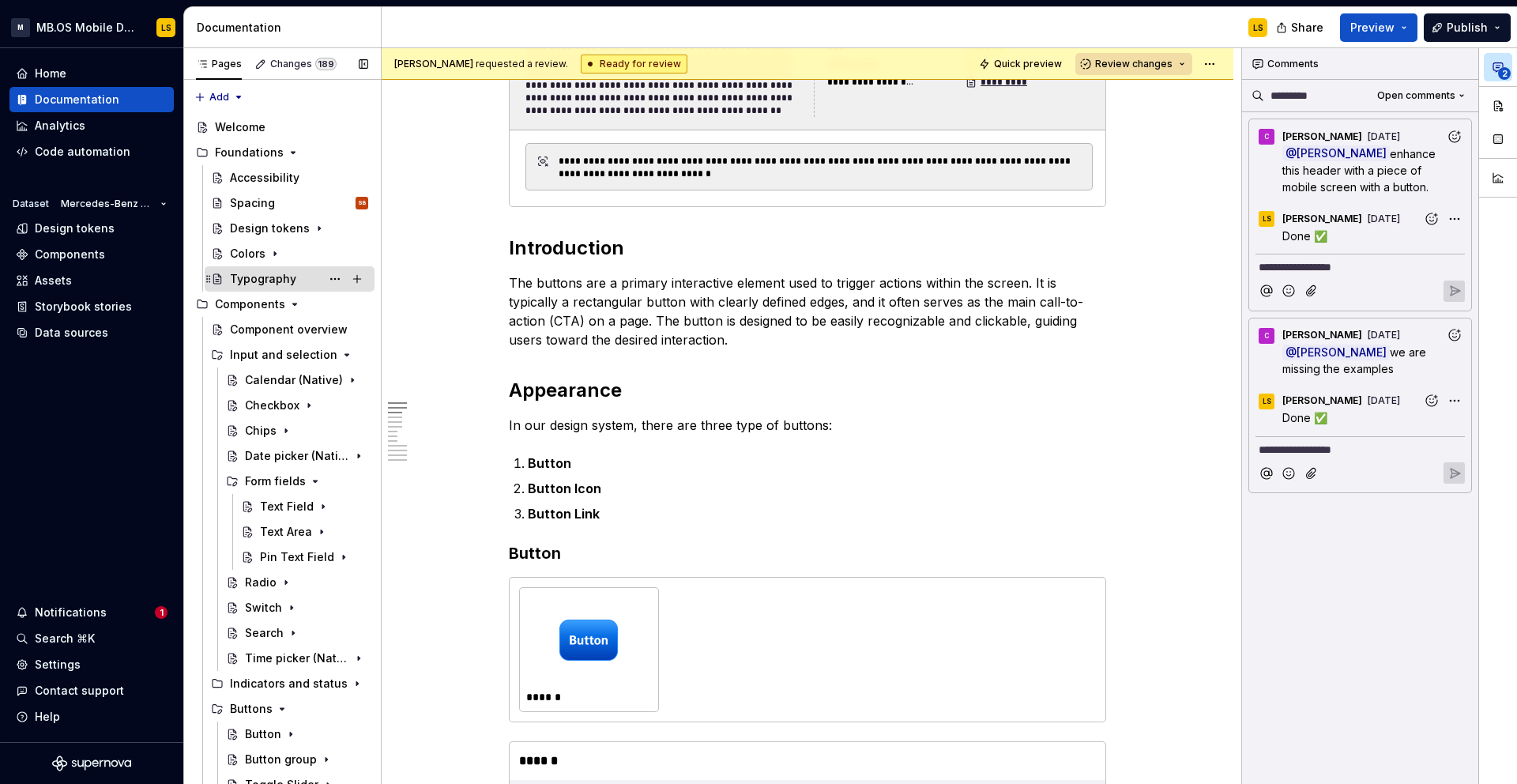
click at [258, 279] on div "Typography" at bounding box center [263, 279] width 67 height 16
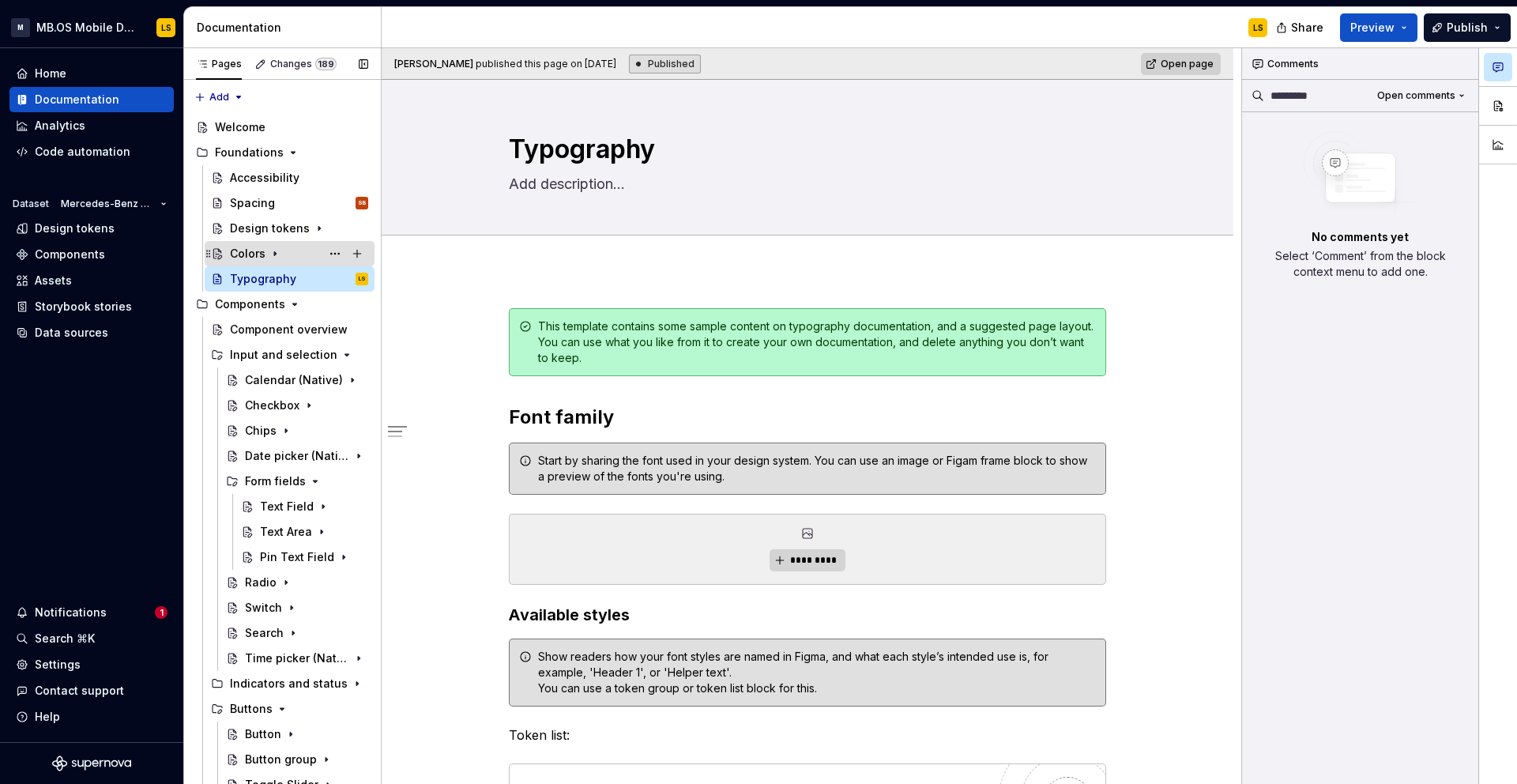
click at [253, 251] on div "Colors" at bounding box center [247, 253] width 36 height 16
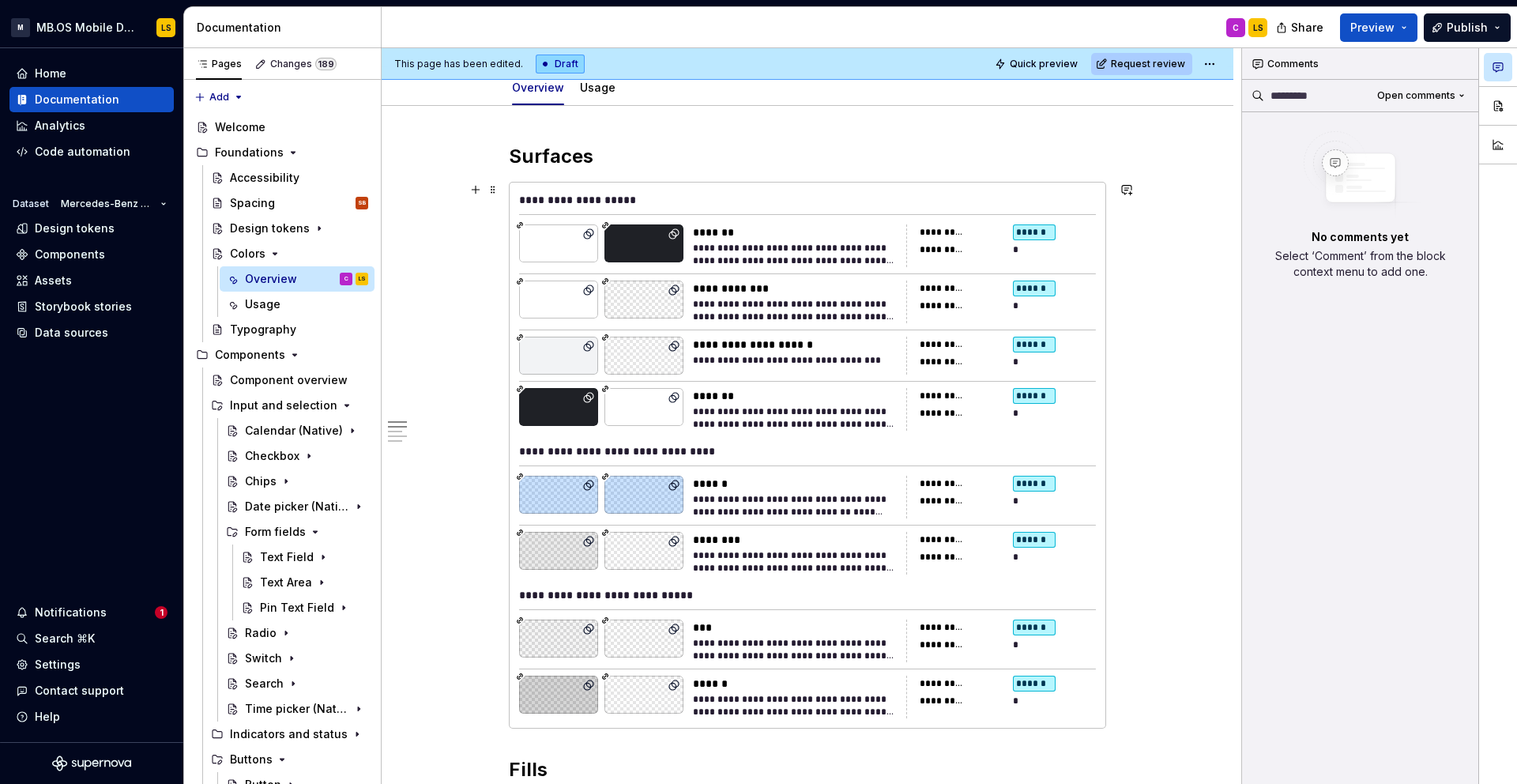
scroll to position [175, 0]
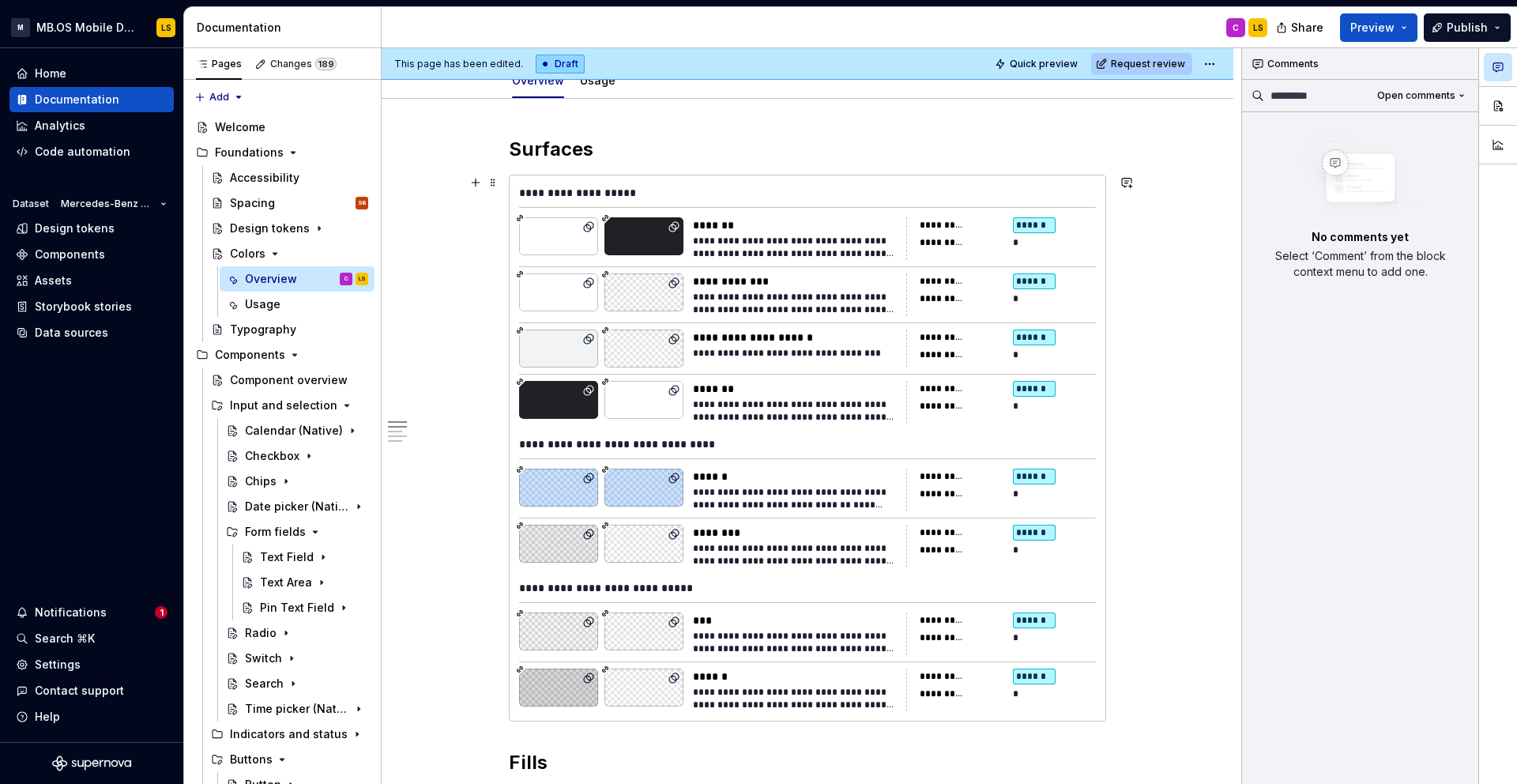
click at [557, 345] on div at bounding box center [559, 349] width 79 height 38
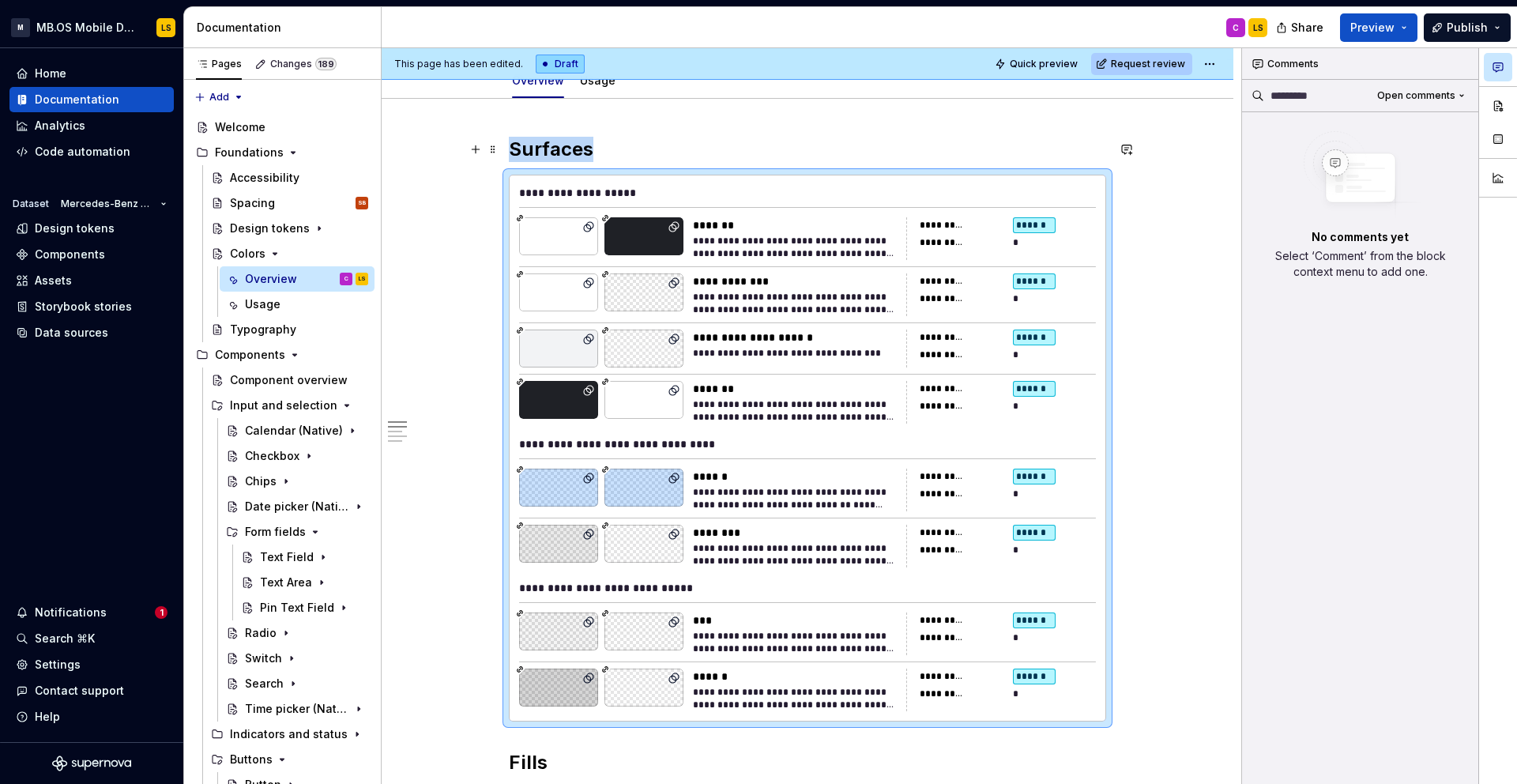
click at [579, 154] on h2 "Surfaces" at bounding box center [808, 149] width 598 height 25
click at [566, 228] on div at bounding box center [559, 237] width 79 height 38
click at [639, 242] on div at bounding box center [644, 237] width 79 height 38
click at [1494, 101] on button "button" at bounding box center [1498, 106] width 29 height 29
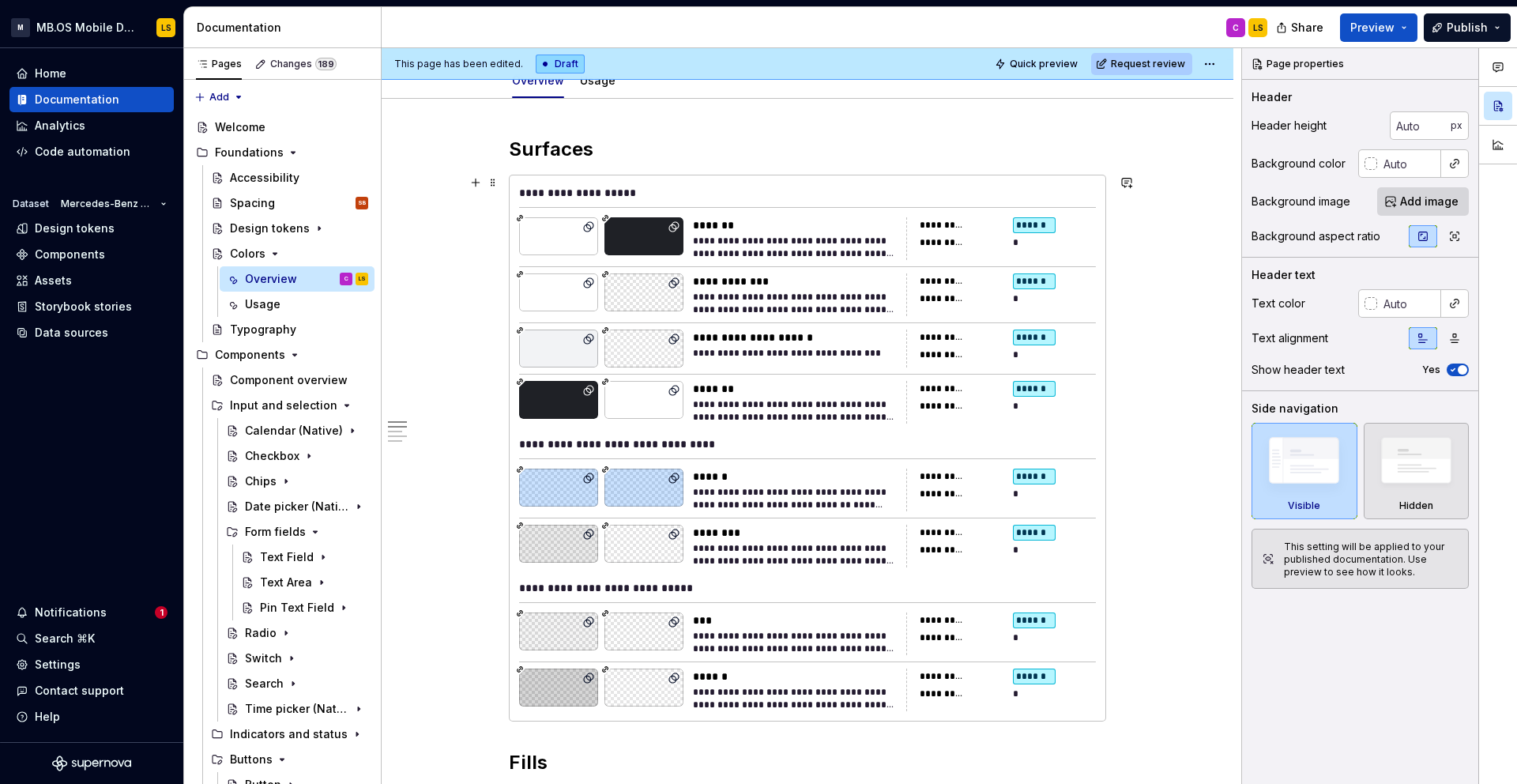
click at [654, 253] on div at bounding box center [644, 237] width 79 height 38
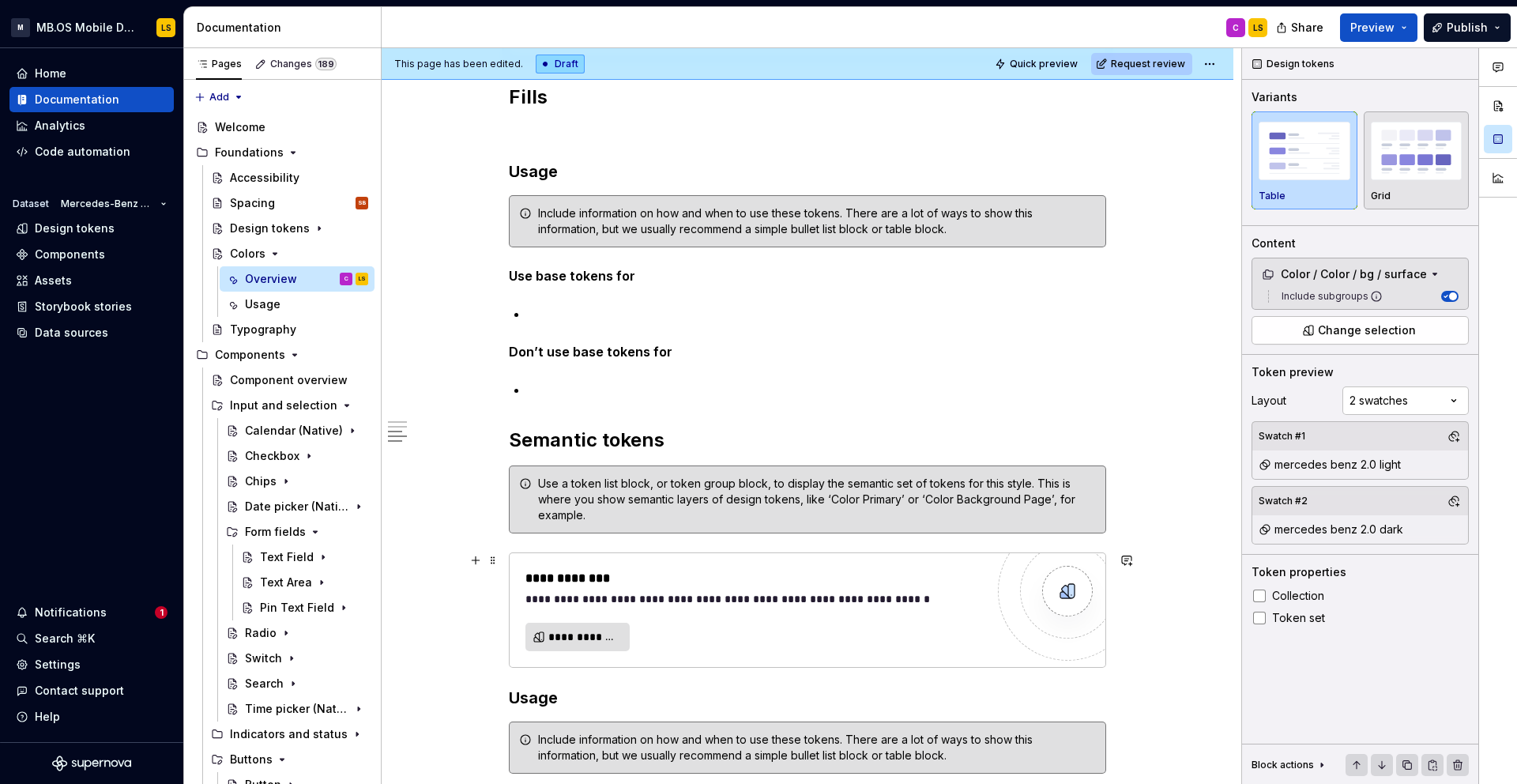
scroll to position [1358, 0]
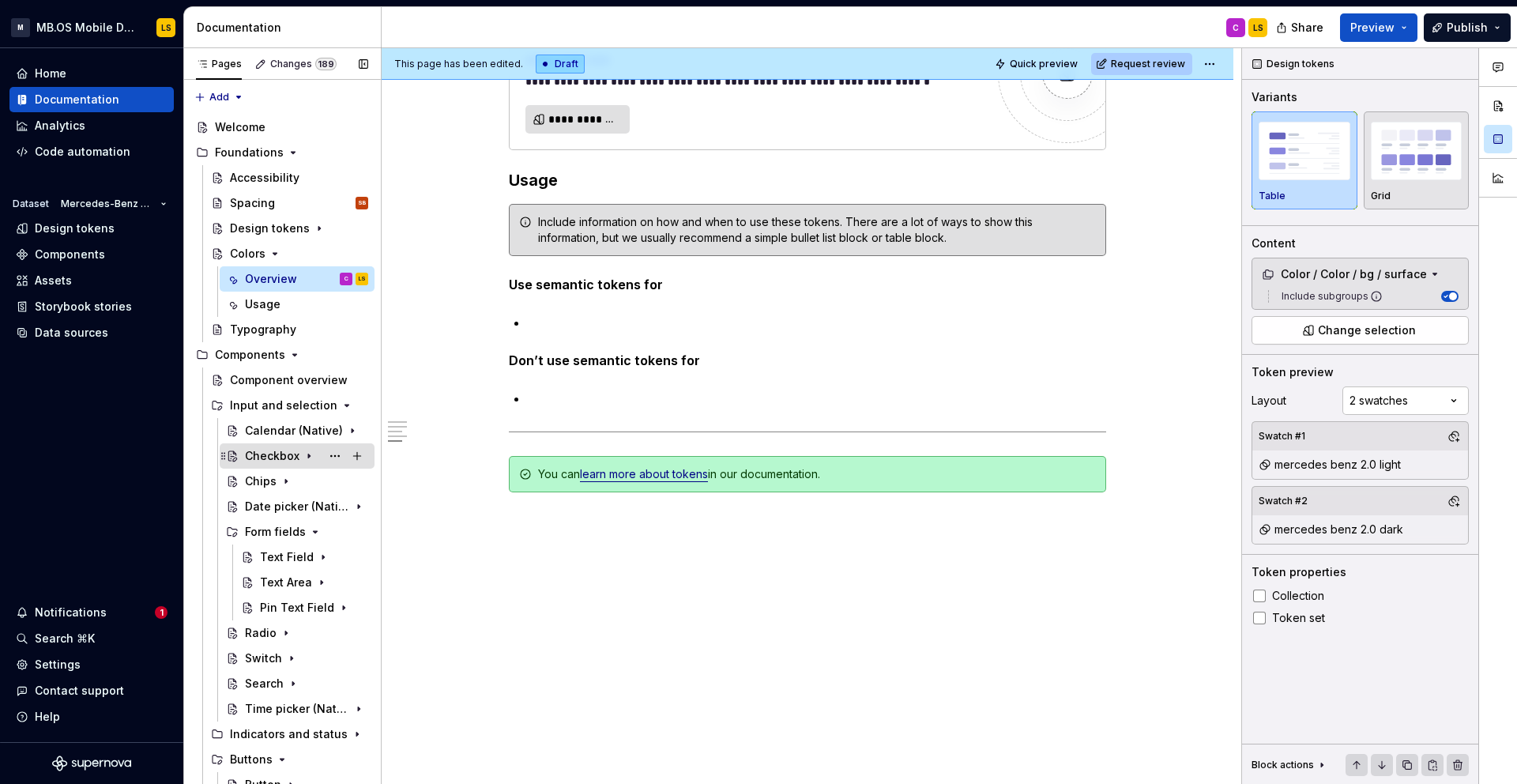
click at [256, 459] on div "Checkbox" at bounding box center [271, 456] width 55 height 16
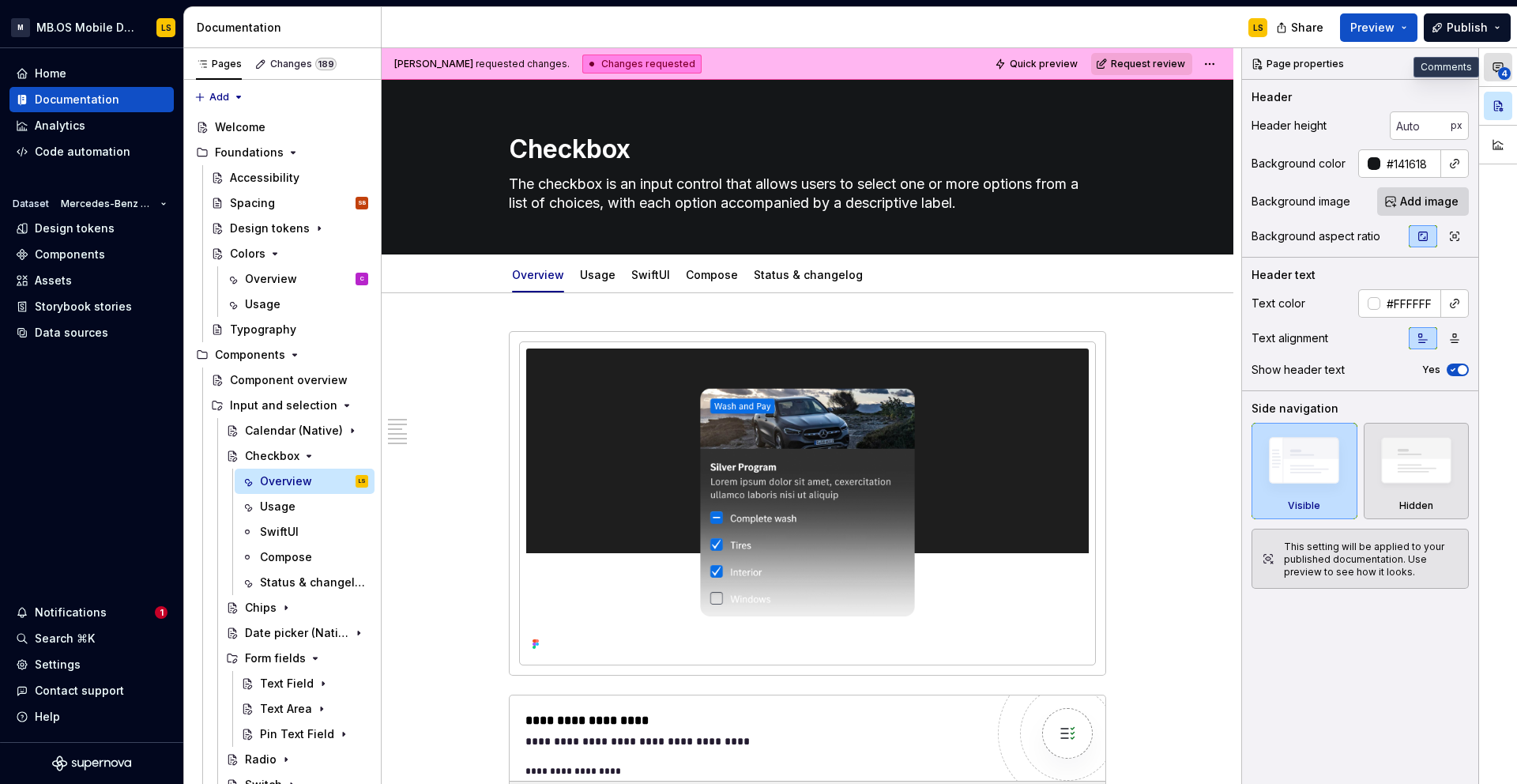
click at [1489, 67] on button "4" at bounding box center [1498, 67] width 29 height 29
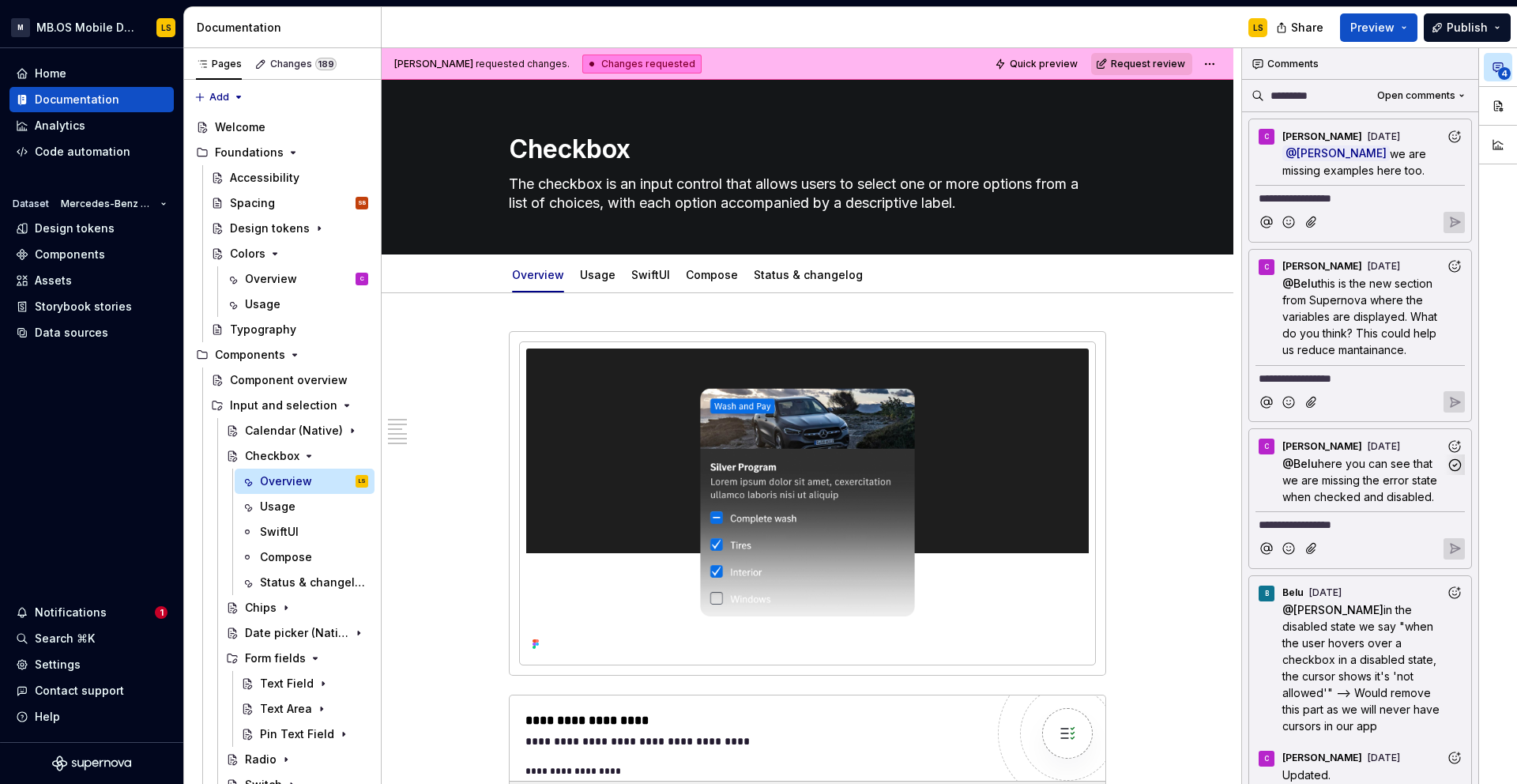
click at [1300, 475] on span "here you can see that we are missing the error state when checked and disabled." at bounding box center [1362, 480] width 158 height 47
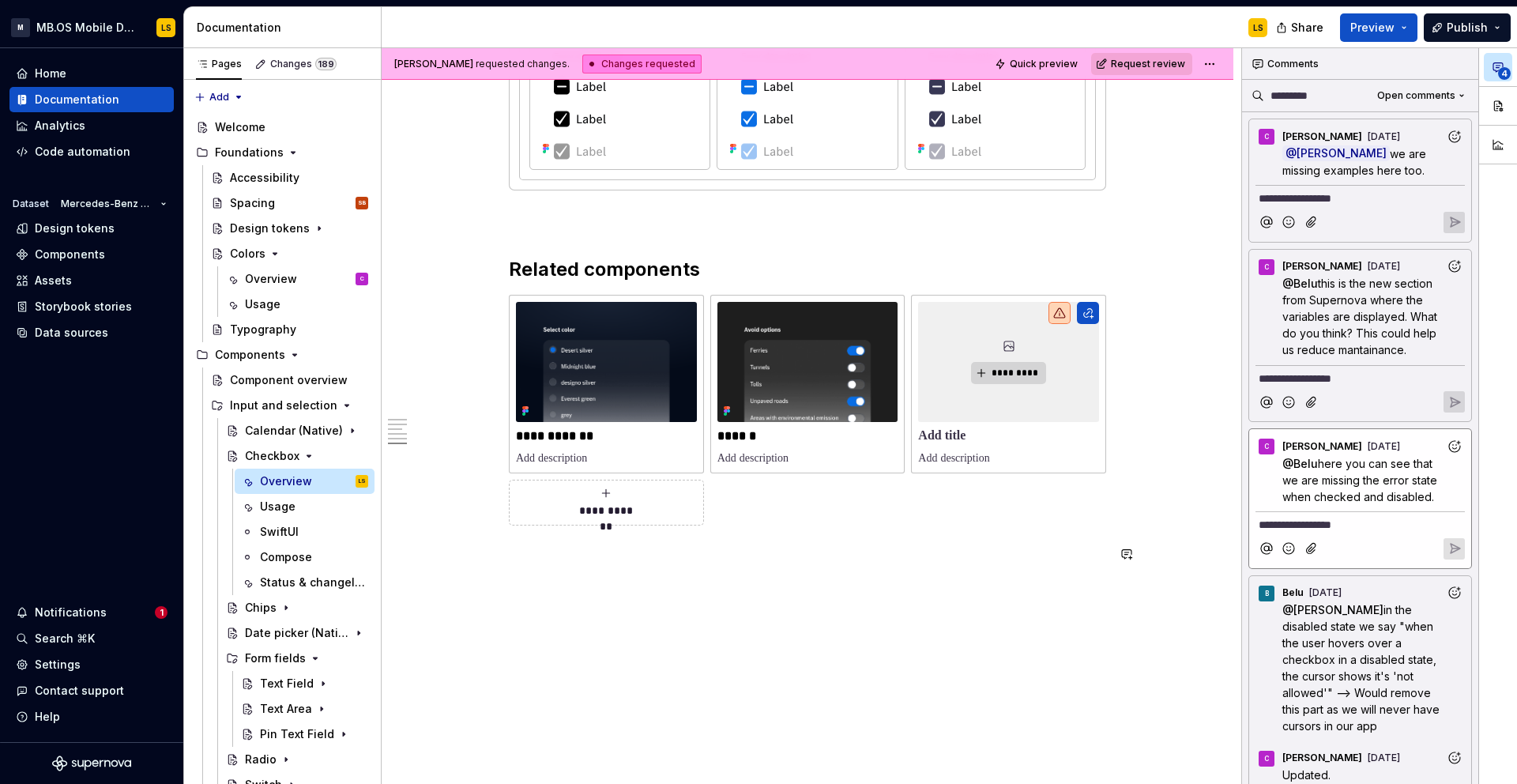
scroll to position [2403, 0]
type textarea "*"
